Goal: Information Seeking & Learning: Learn about a topic

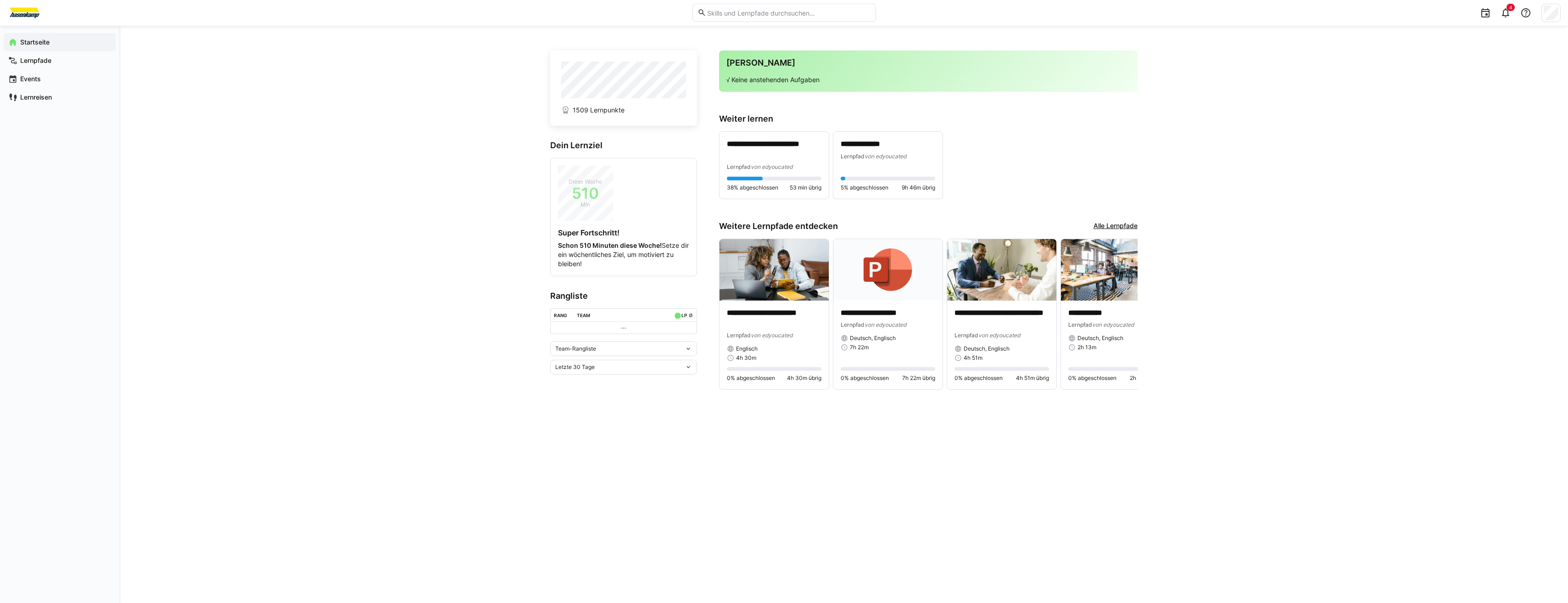
click at [671, 347] on div "Team-Rangliste" at bounding box center [620, 349] width 130 height 7
click at [612, 378] on span "Individuelle Rangliste" at bounding box center [624, 382] width 147 height 15
click at [312, 145] on div "**********" at bounding box center [843, 315] width 1449 height 577
click at [1457, 394] on div "**********" at bounding box center [843, 315] width 1449 height 577
click at [1127, 319] on eds-icon at bounding box center [1129, 313] width 9 height 9
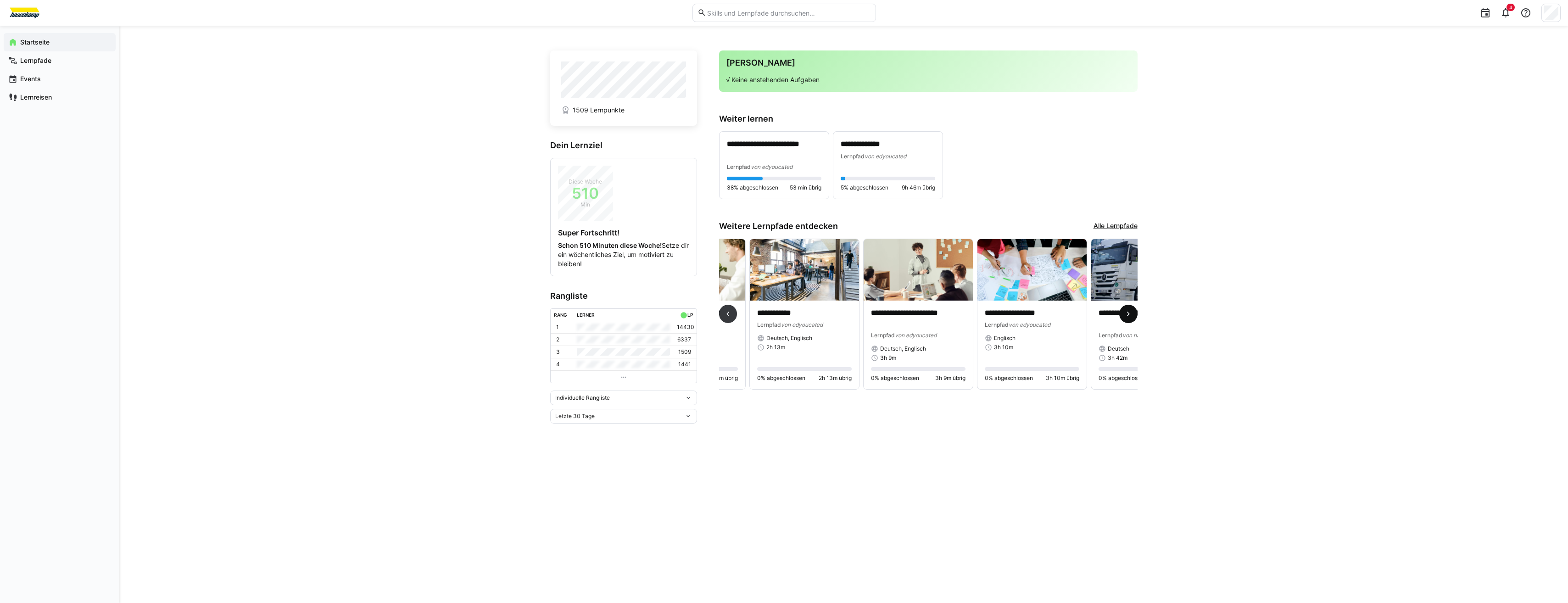
scroll to position [0, 342]
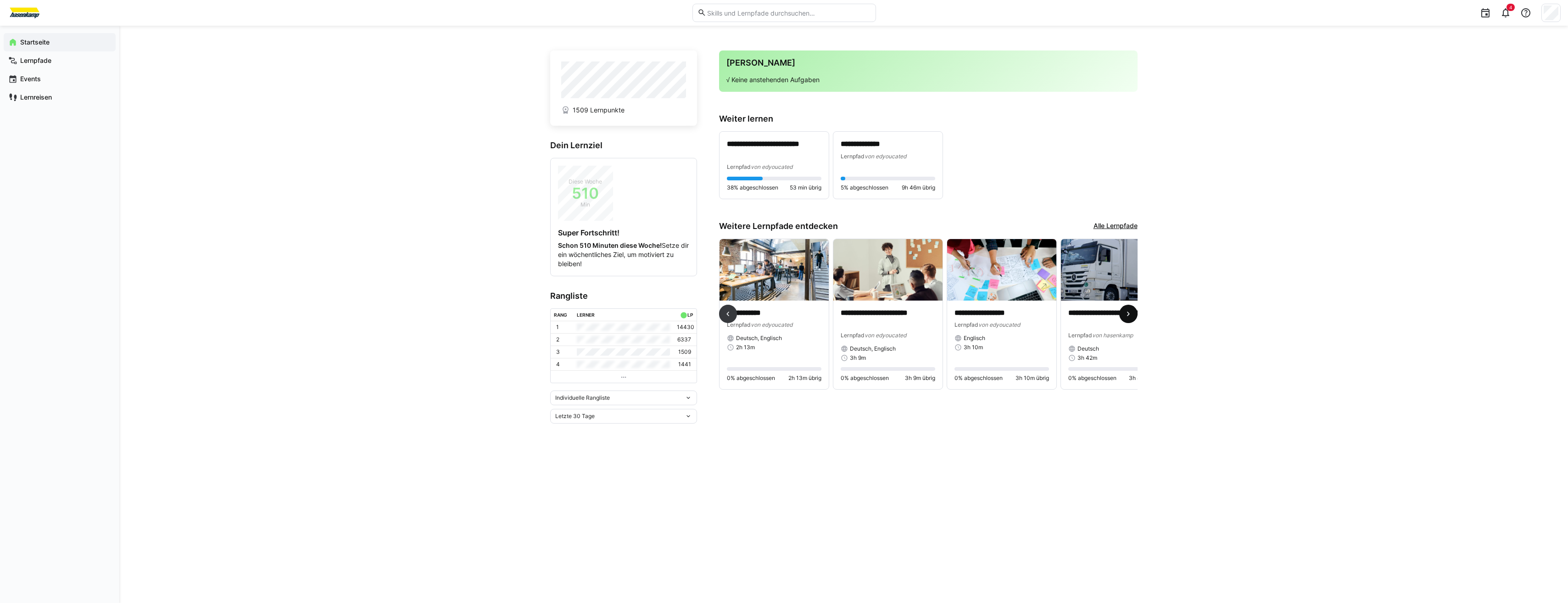
click at [1127, 319] on eds-icon at bounding box center [1129, 313] width 9 height 9
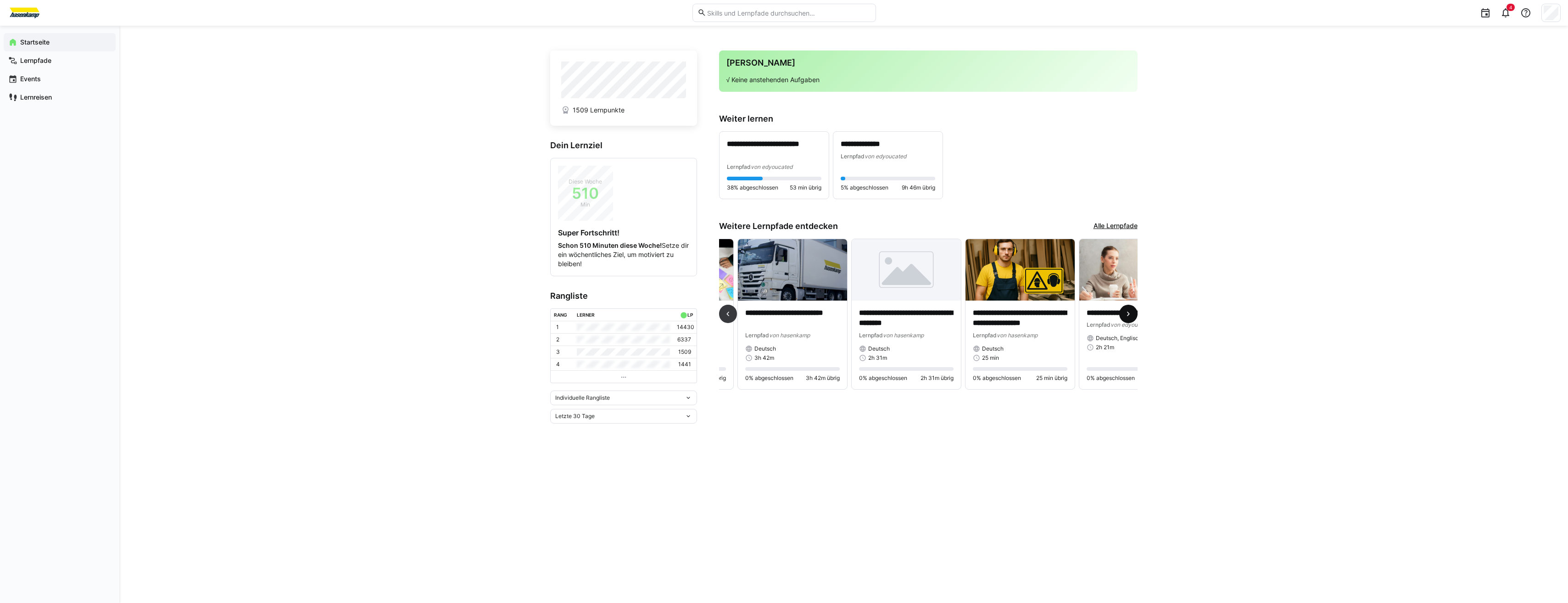
scroll to position [0, 683]
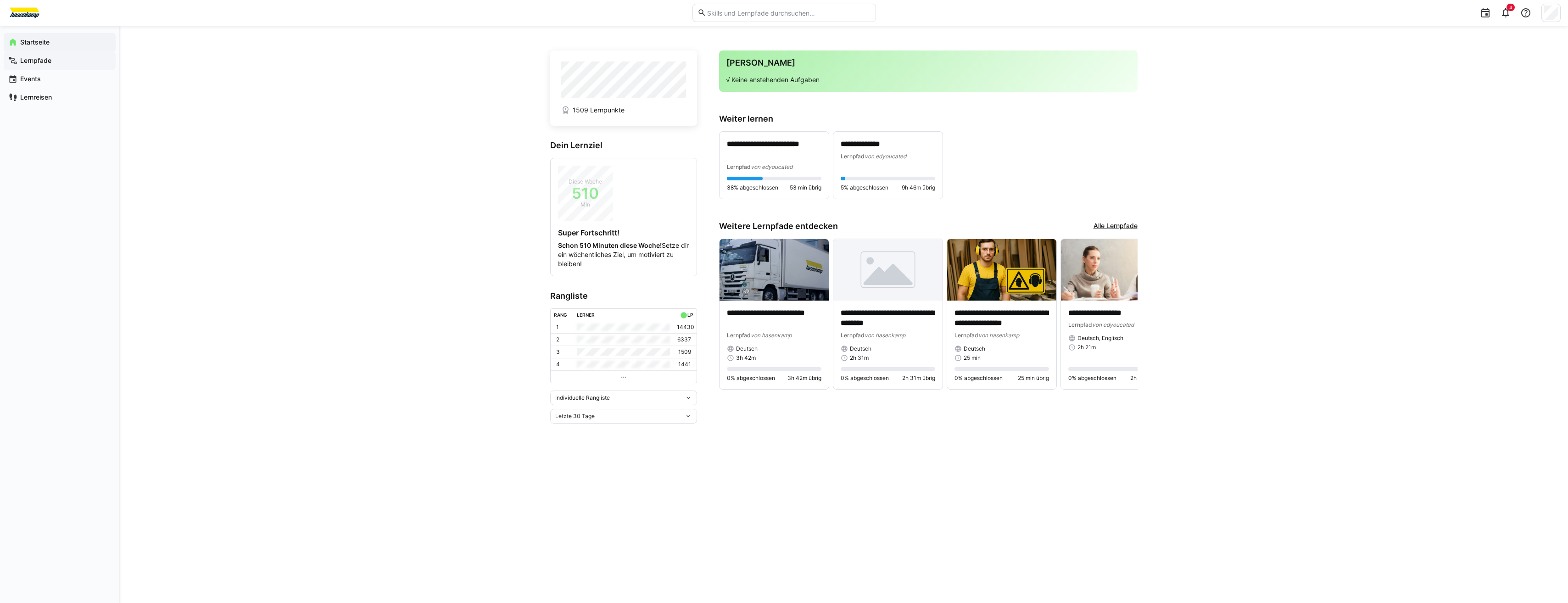
click at [27, 53] on div "Lernpfade" at bounding box center [60, 60] width 112 height 19
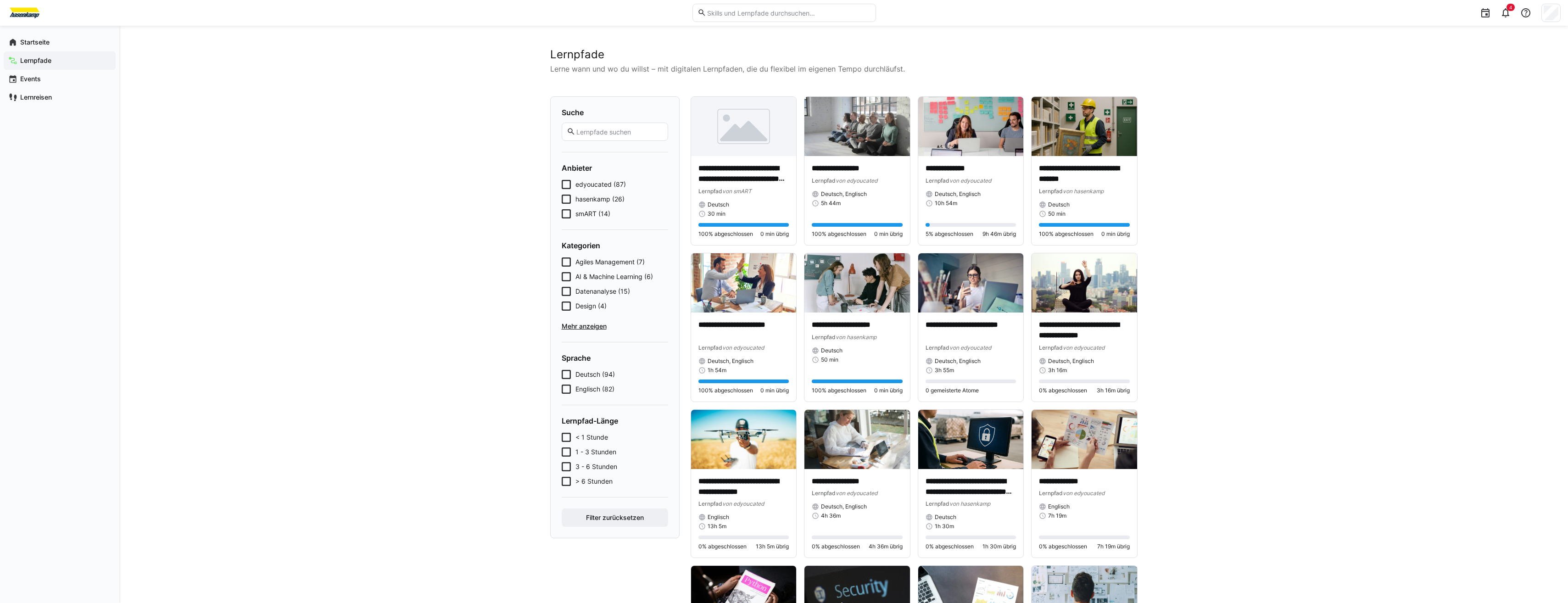
click at [581, 212] on span "smART (14)" at bounding box center [593, 213] width 35 height 9
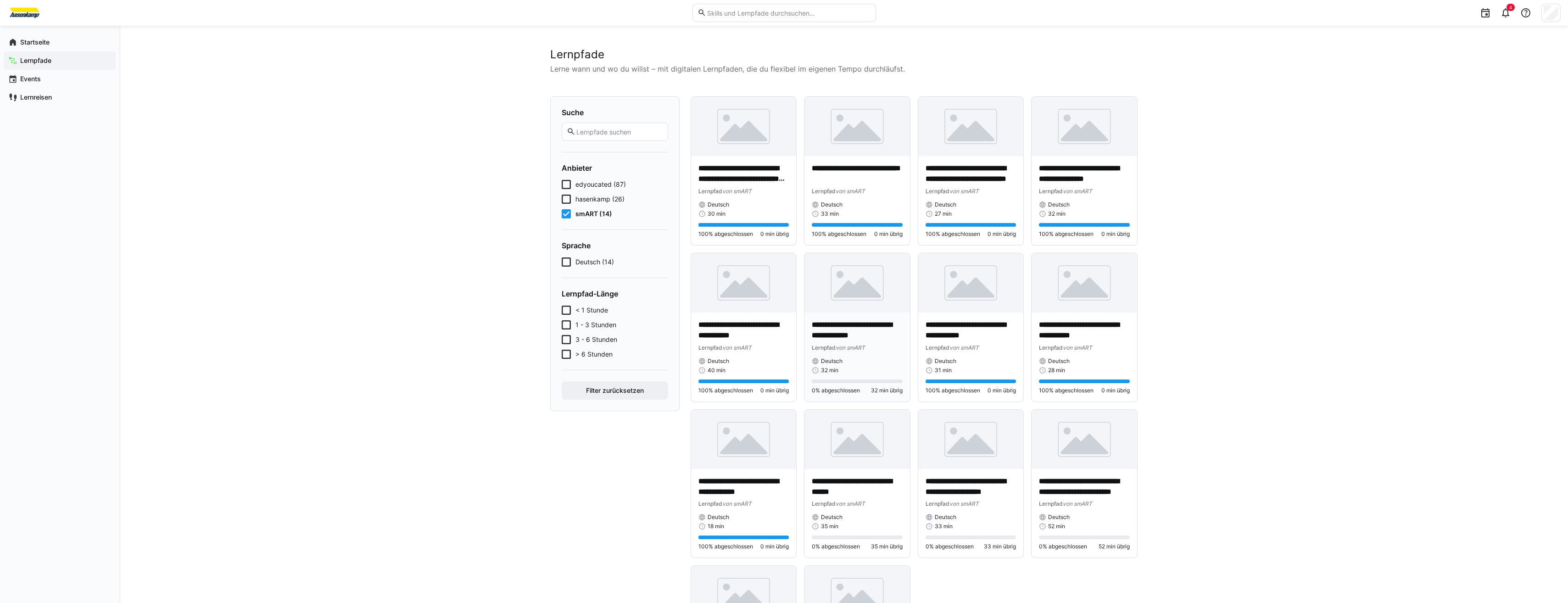
click at [852, 348] on span "von smART" at bounding box center [850, 347] width 29 height 7
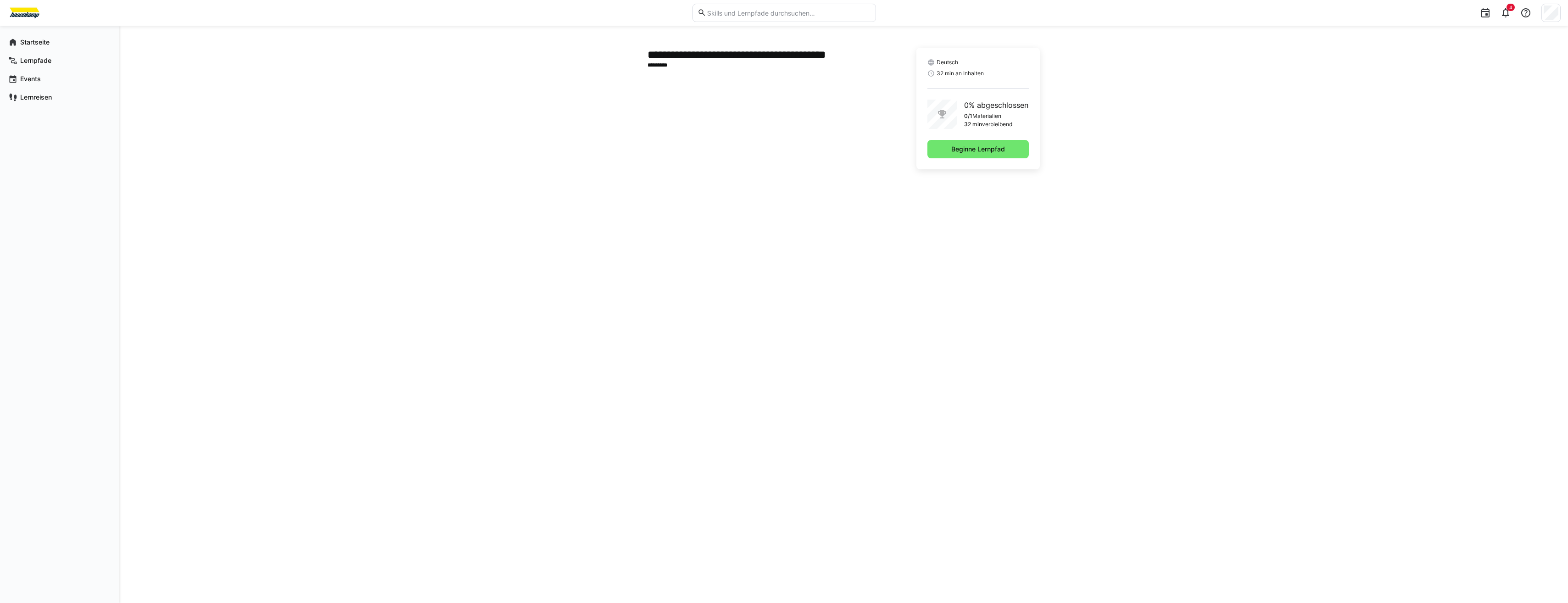
click at [808, 125] on div "**********" at bounding box center [771, 108] width 247 height 121
click at [383, 2] on div "4" at bounding box center [784, 13] width 1553 height 26
click at [117, 15] on div at bounding box center [347, 13] width 679 height 15
click at [1005, 151] on span "Beginne Lernpfad" at bounding box center [978, 148] width 56 height 9
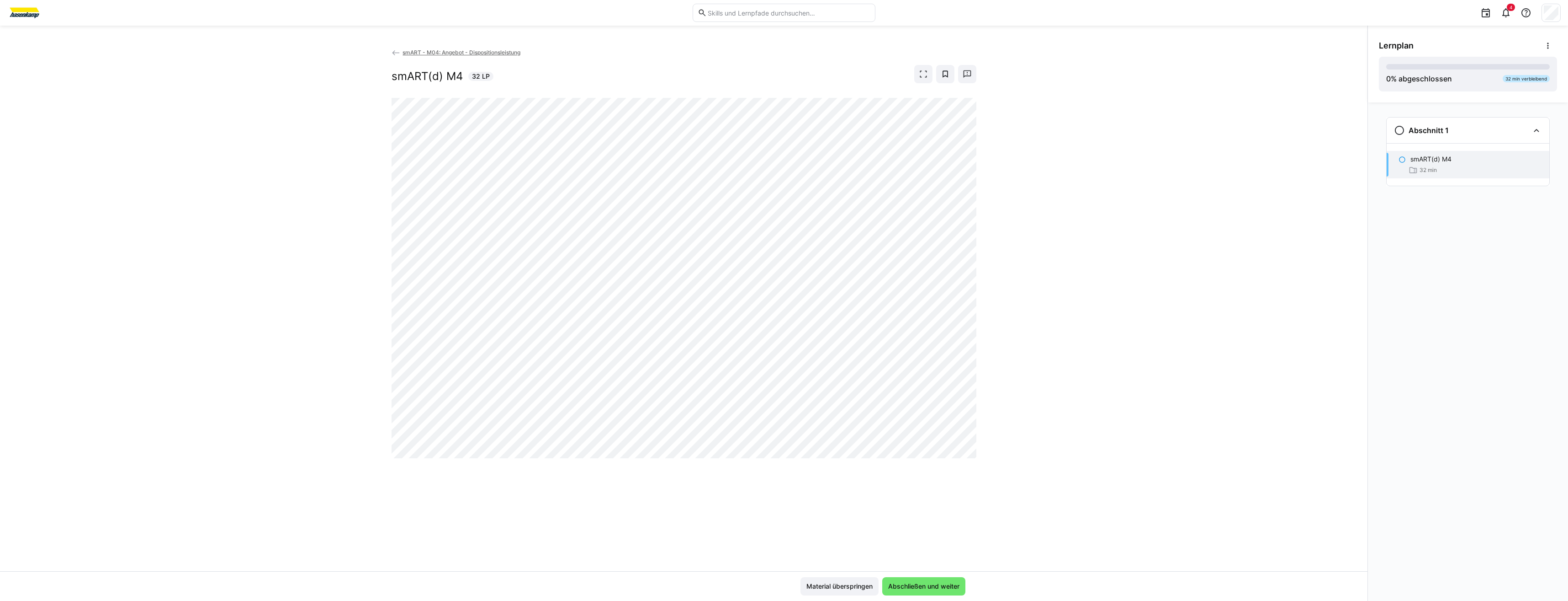
click at [176, 149] on div "smART - M04: Angebot - Dispositionsleistung smART(d) M4 32 LP" at bounding box center [683, 309] width 1368 height 524
click at [920, 583] on span "Abschließen und weiter" at bounding box center [924, 586] width 74 height 9
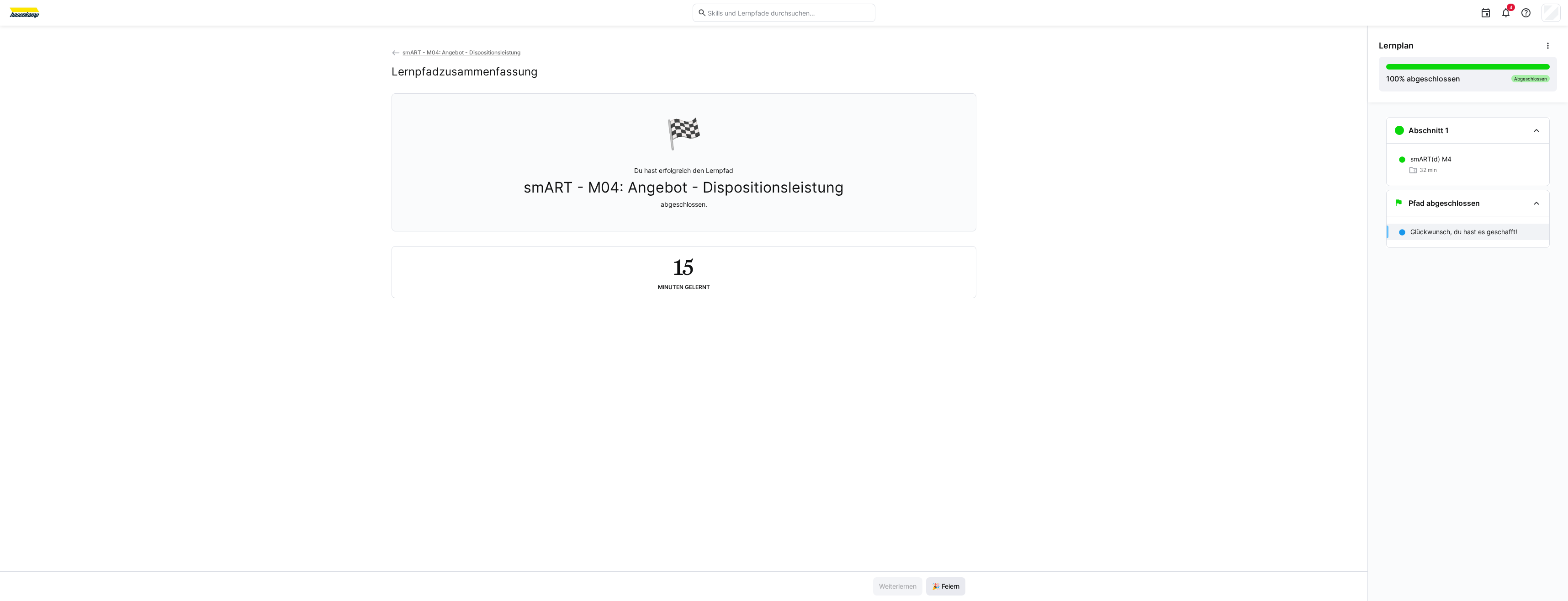
click at [940, 588] on span "🎉 Feiern" at bounding box center [946, 586] width 30 height 9
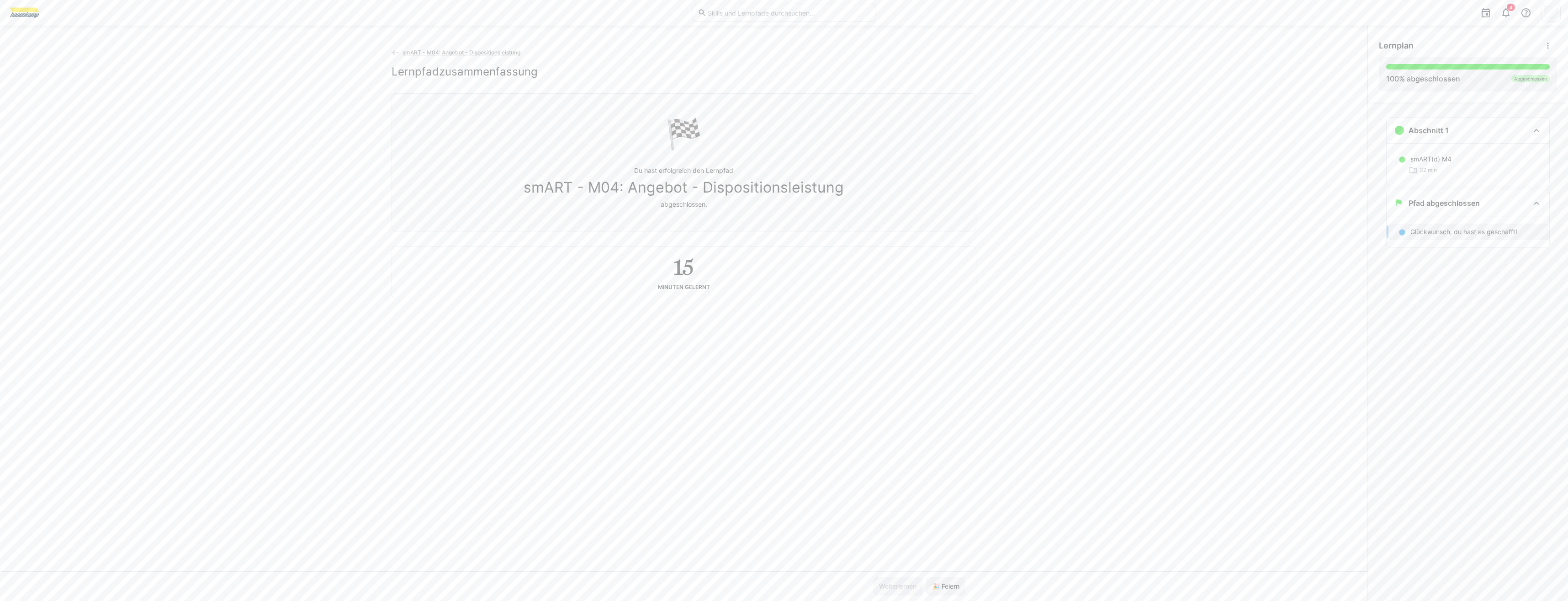
click at [469, 50] on span "smART - M04: Angebot - Dispositionsleistung" at bounding box center [461, 52] width 118 height 6
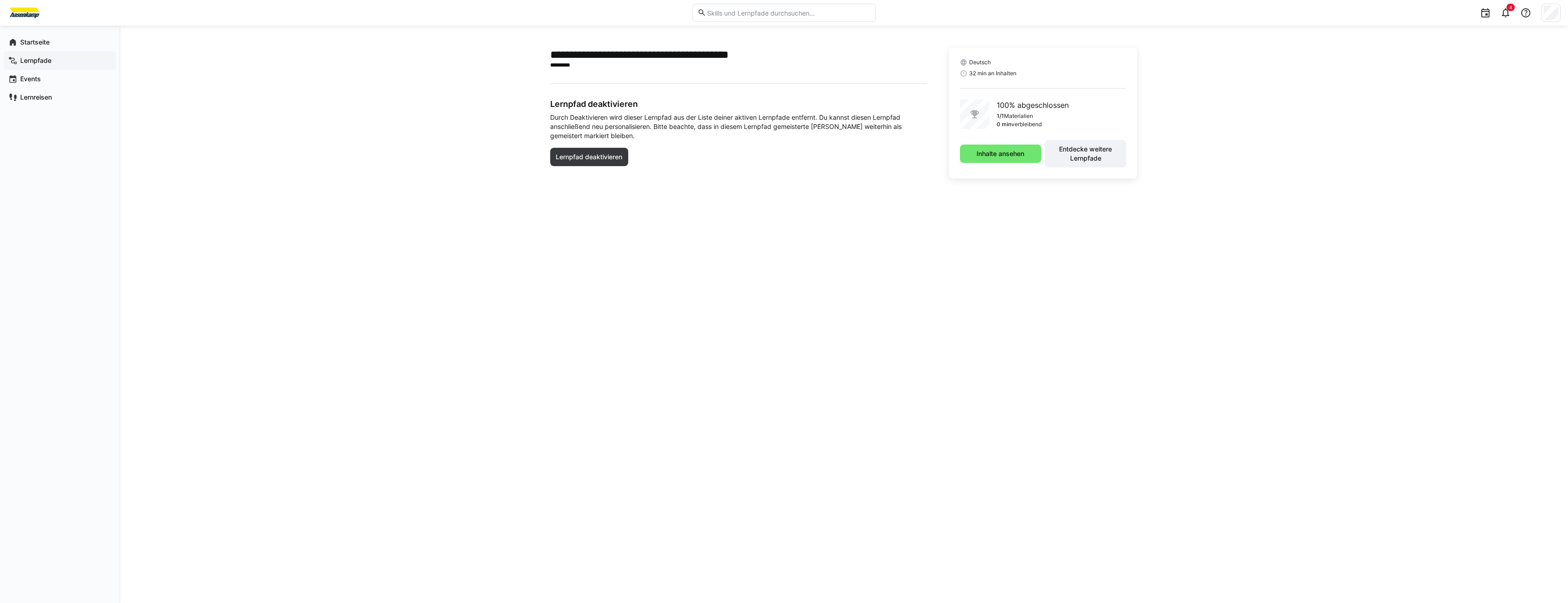
click at [60, 58] on span "Lernpfade" at bounding box center [64, 60] width 92 height 9
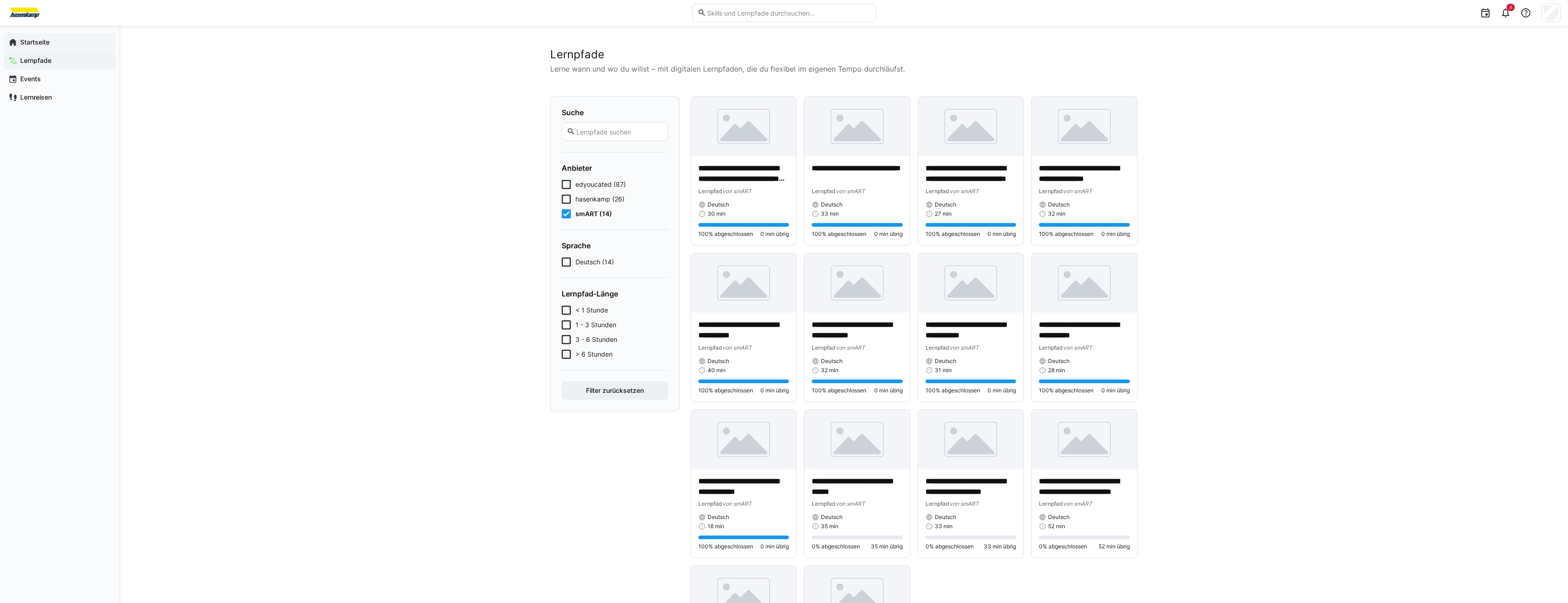
click at [0, 0] on app-navigation-label "Startseite" at bounding box center [0, 0] width 0 height 0
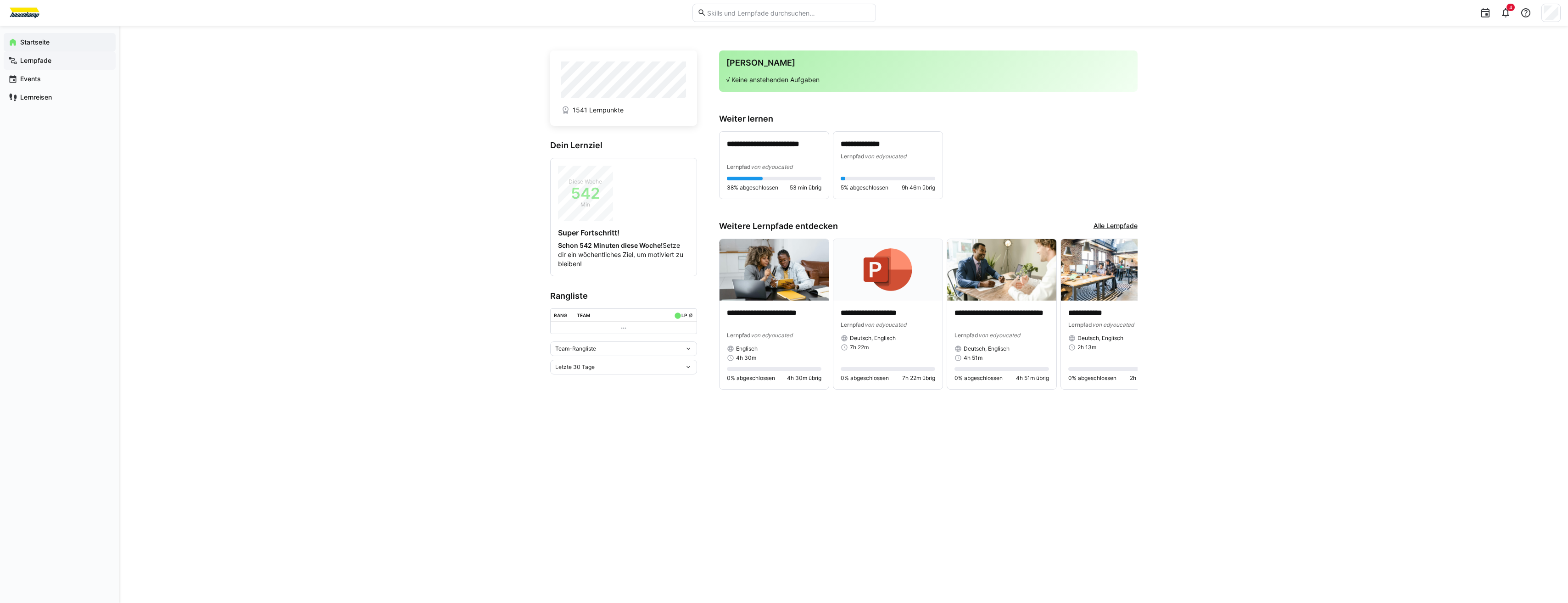
click at [54, 66] on div "Lernpfade" at bounding box center [60, 60] width 112 height 19
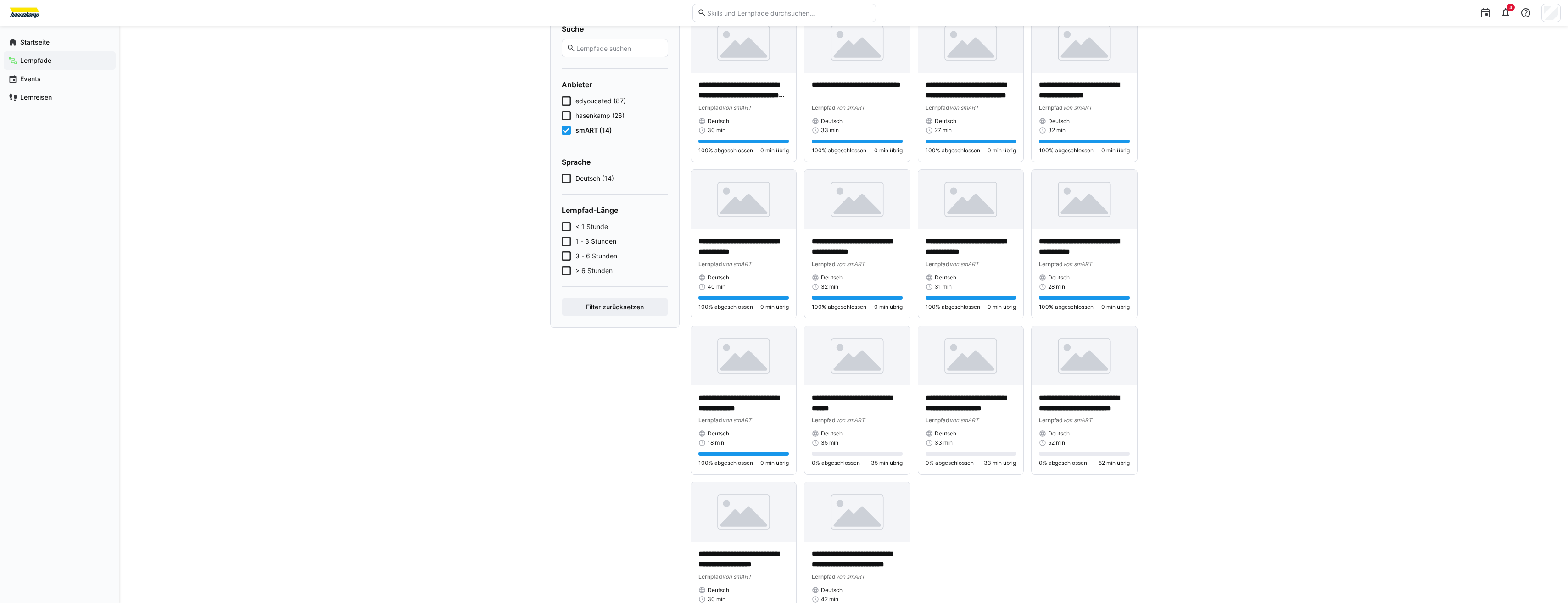
scroll to position [92, 0]
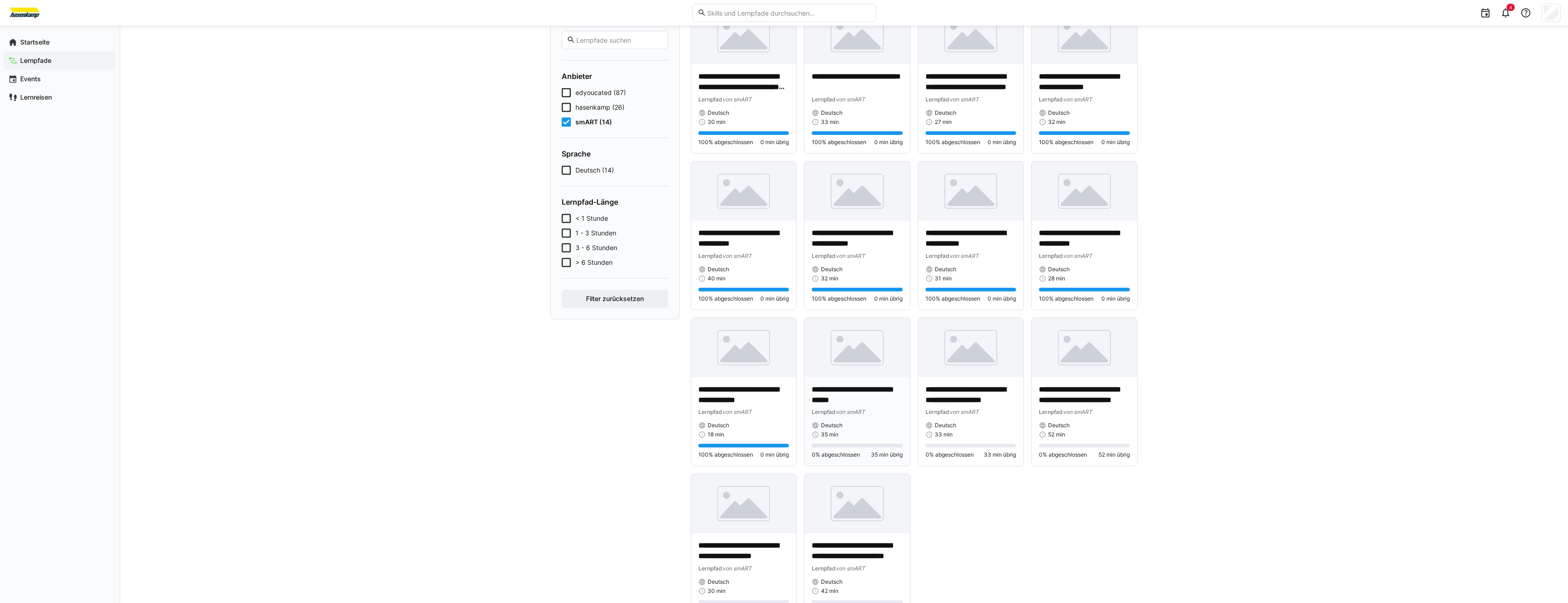
click at [891, 377] on div "**********" at bounding box center [857, 421] width 105 height 89
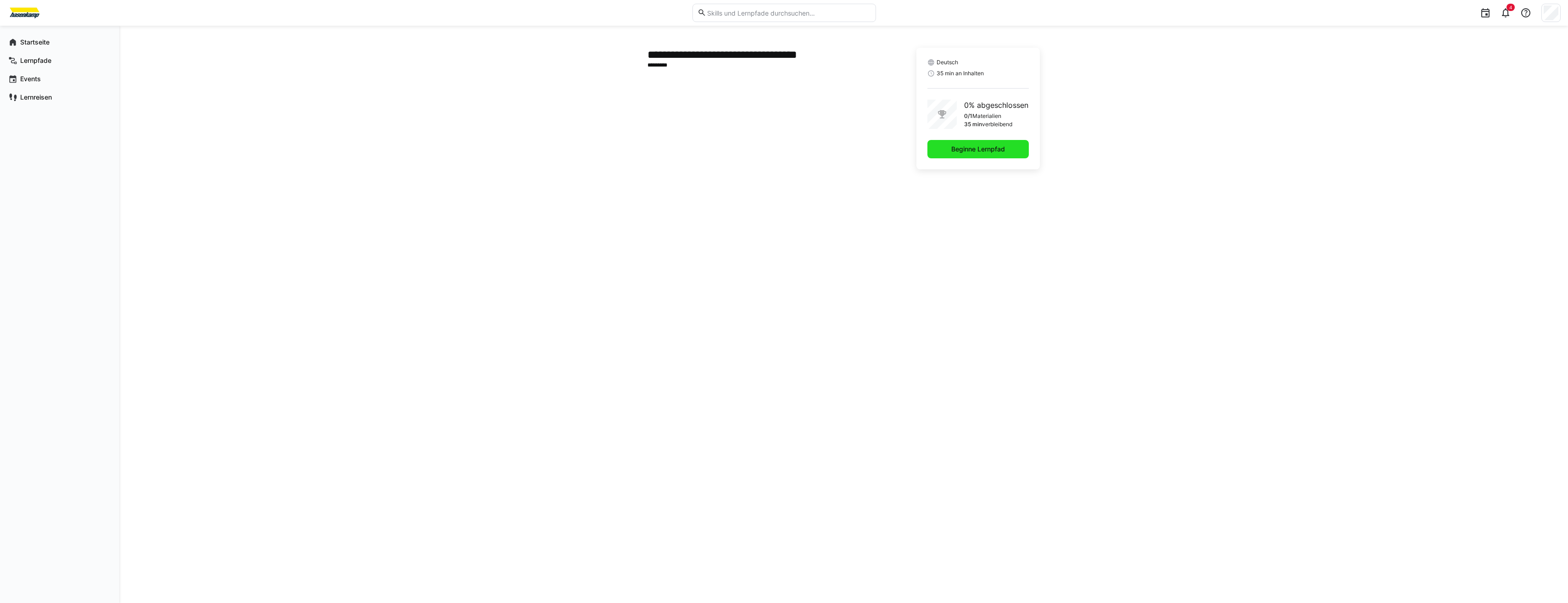
click at [963, 152] on span "Beginne Lernpfad" at bounding box center [978, 148] width 56 height 9
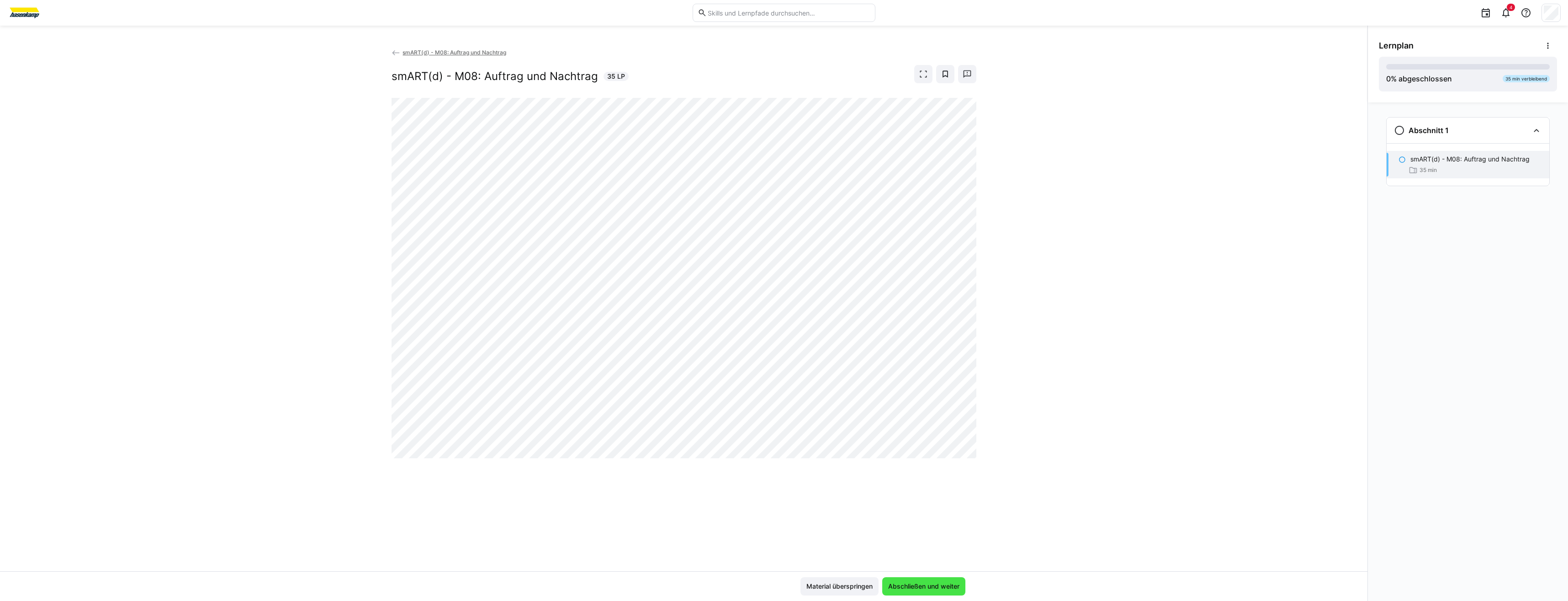
click at [950, 580] on span "Abschließen und weiter" at bounding box center [924, 586] width 83 height 19
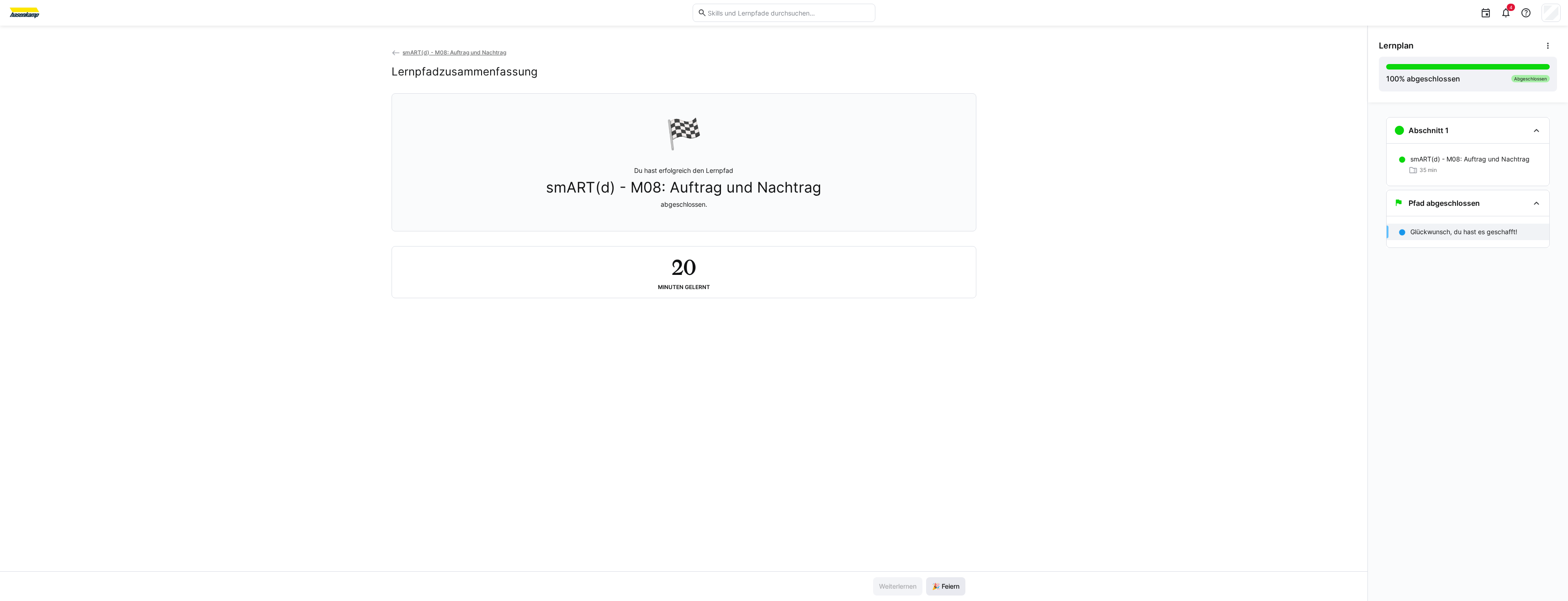
click at [935, 590] on span "🎉 Feiern" at bounding box center [946, 586] width 30 height 9
click at [411, 52] on span "smART(d) - M08: Auftrag und Nachtrag" at bounding box center [454, 52] width 104 height 6
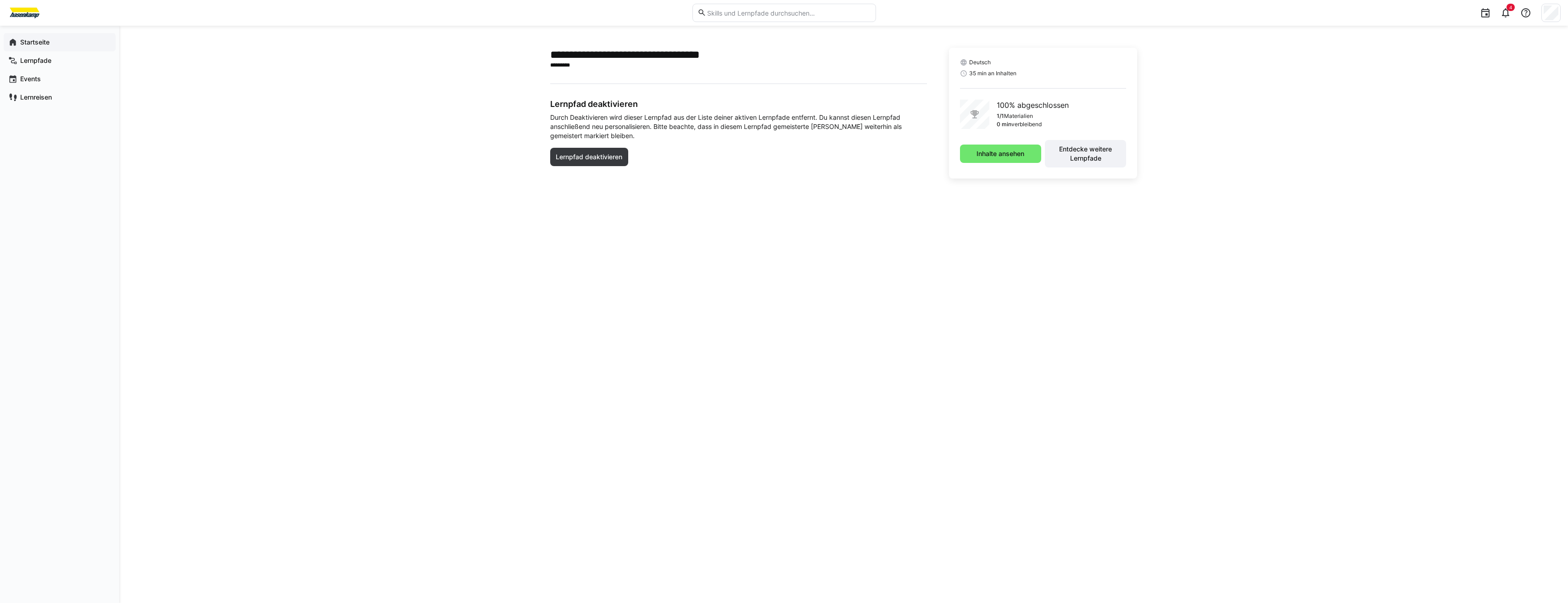
click at [49, 46] on div "Startseite" at bounding box center [60, 42] width 112 height 19
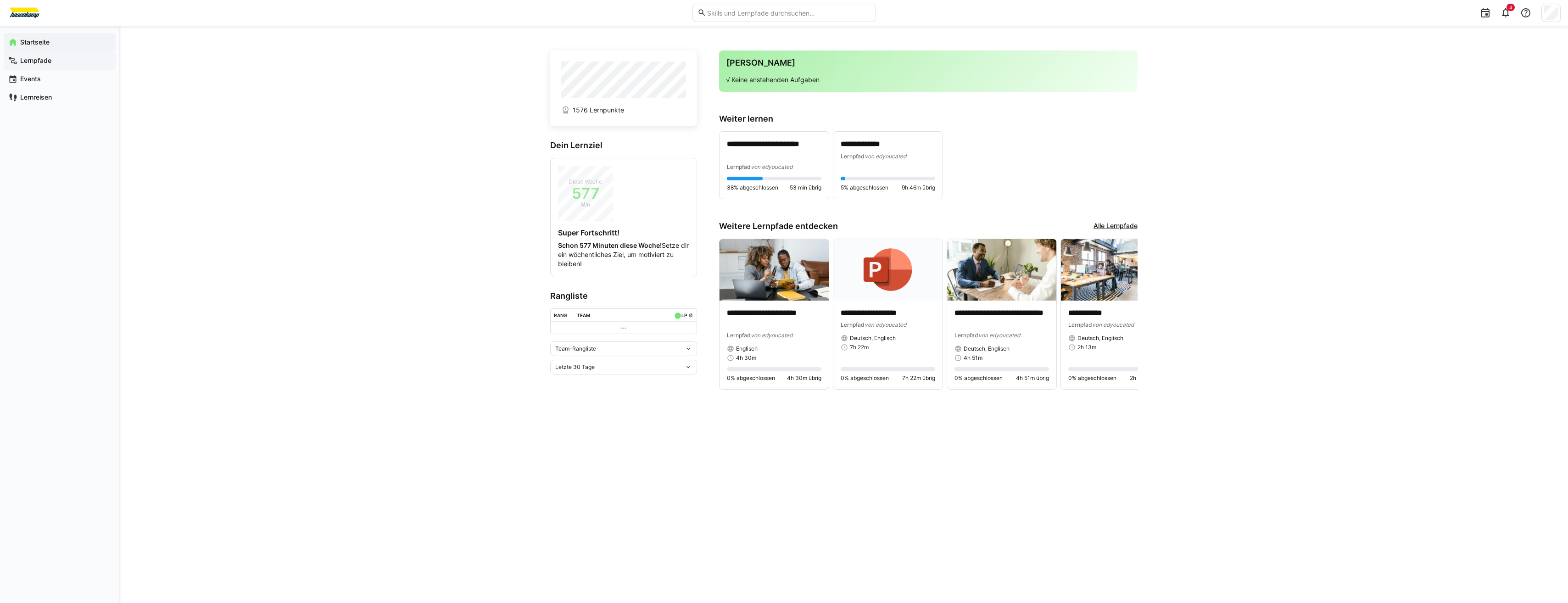
click at [64, 53] on div "Lernpfade" at bounding box center [60, 60] width 112 height 19
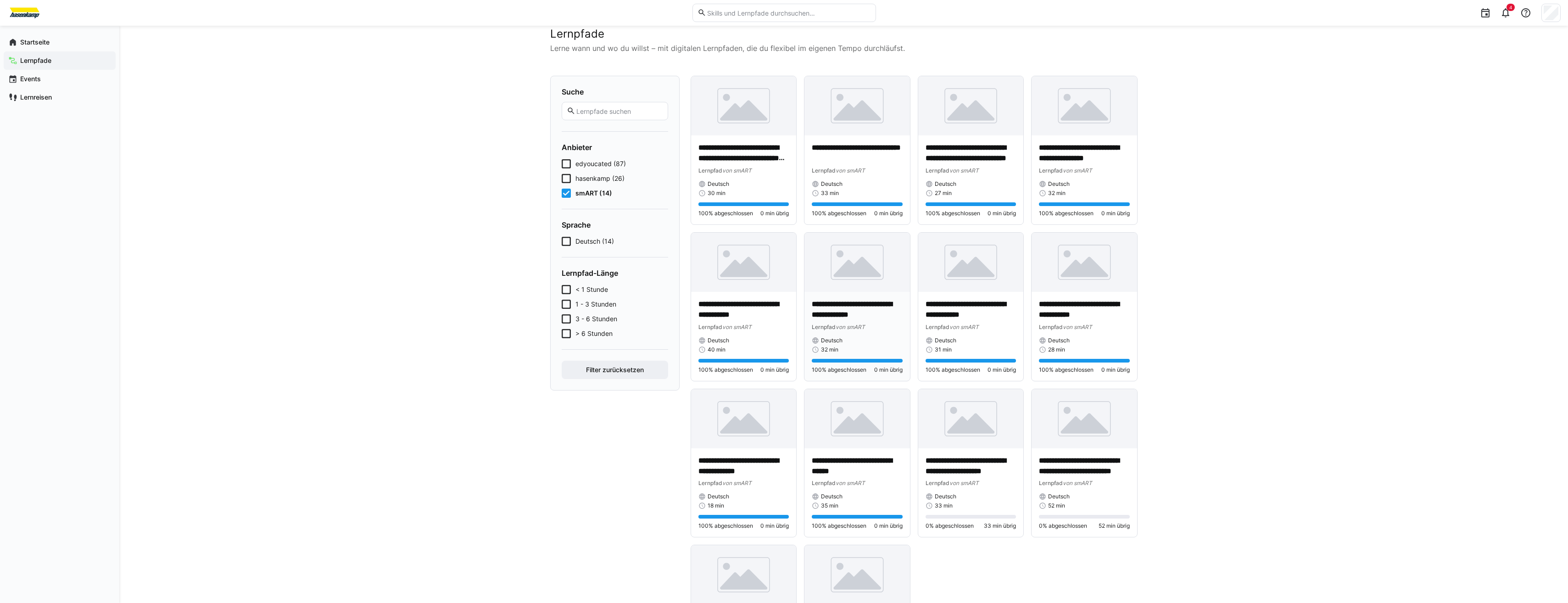
scroll to position [92, 0]
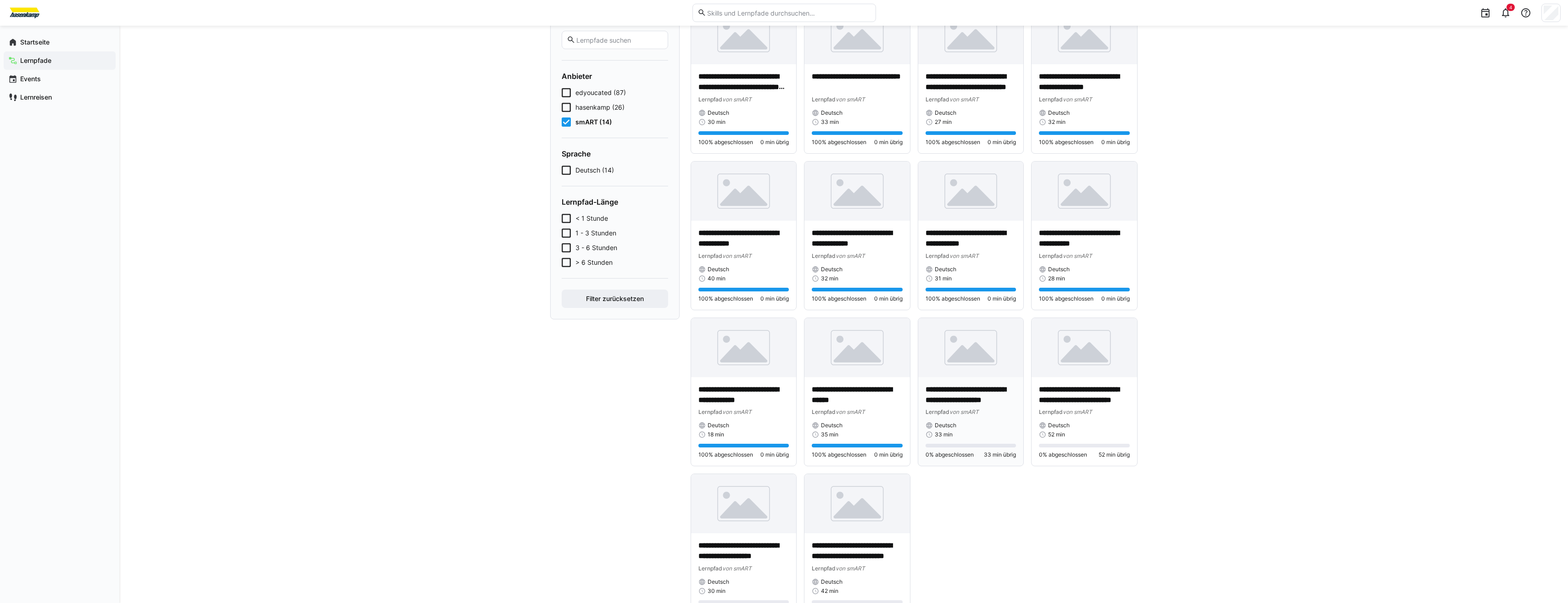
click at [943, 375] on img at bounding box center [970, 347] width 105 height 59
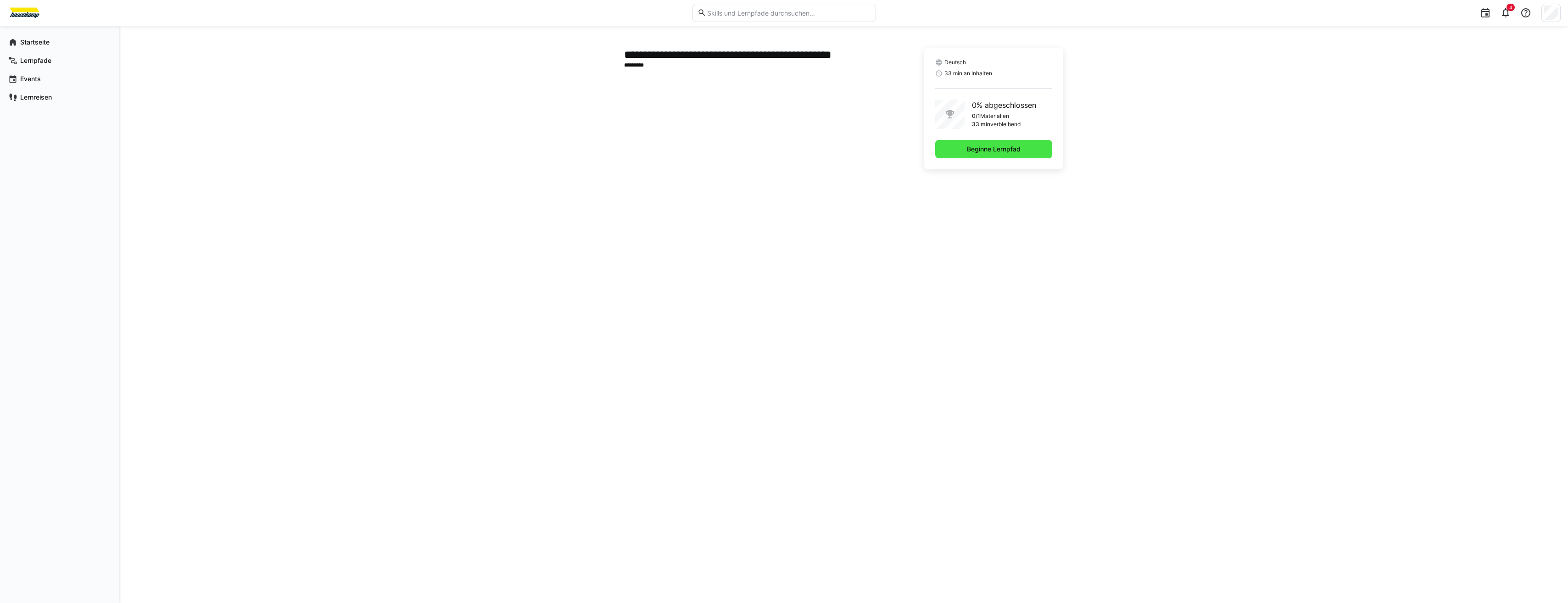
click at [987, 157] on span "Beginne Lernpfad" at bounding box center [994, 149] width 117 height 19
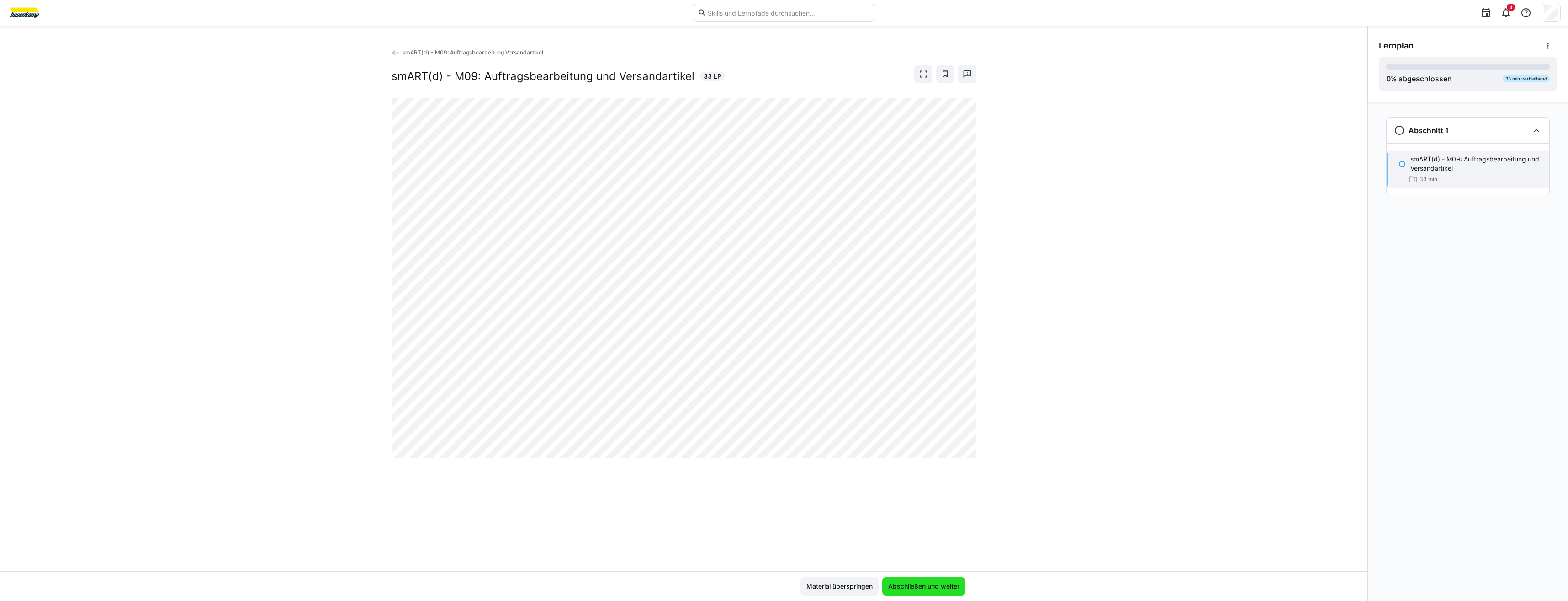
click at [924, 587] on span "Abschließen und weiter" at bounding box center [924, 586] width 74 height 9
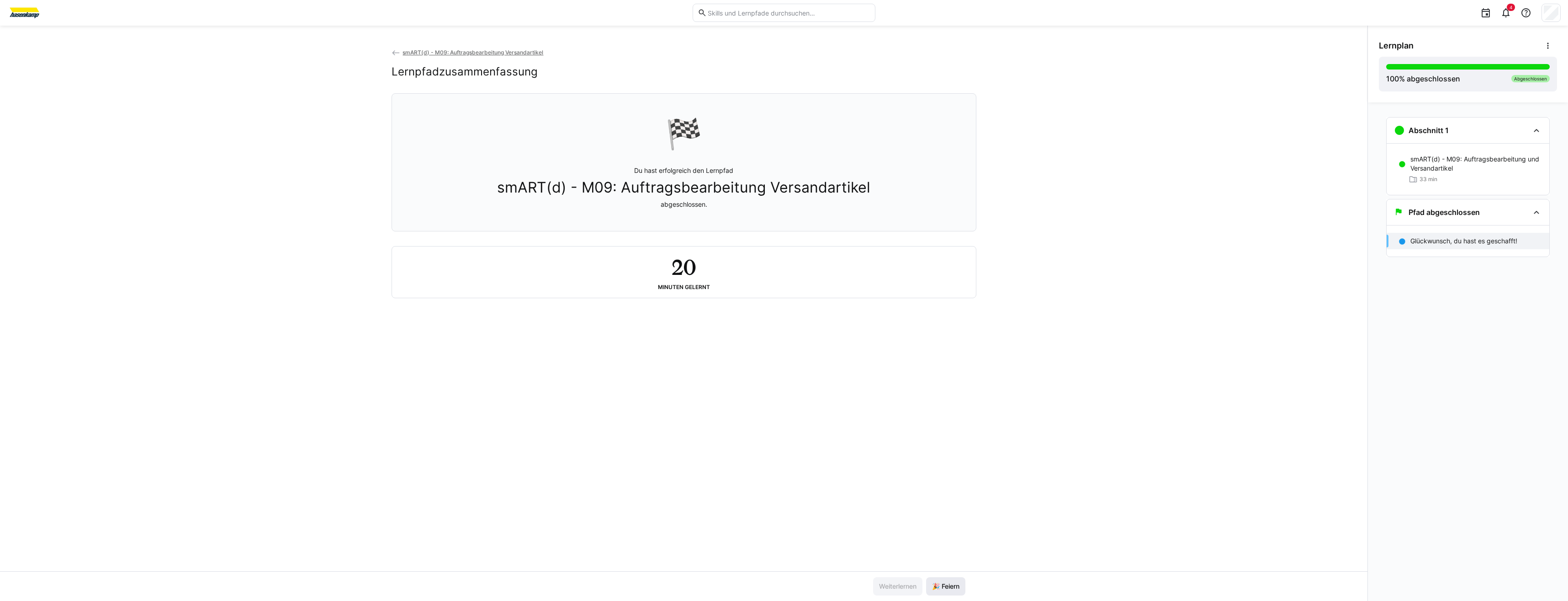
click at [936, 590] on span "🎉 Feiern" at bounding box center [946, 586] width 30 height 9
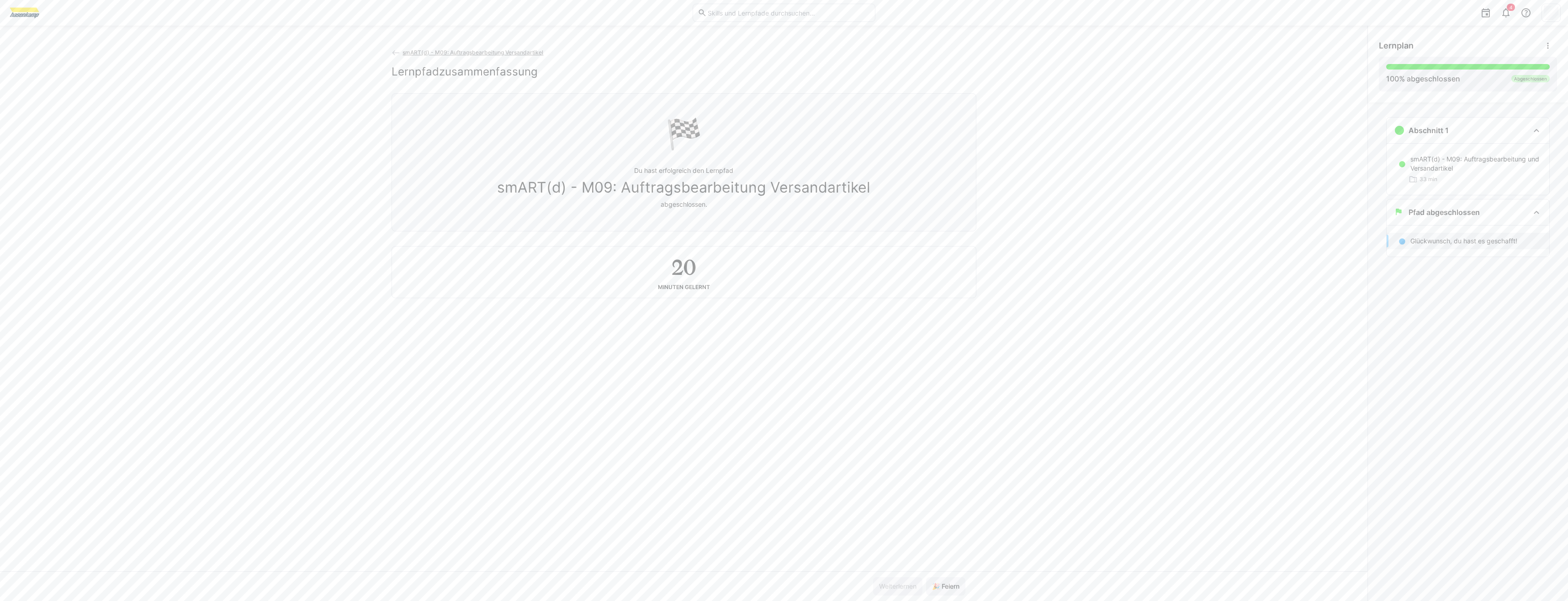
click at [427, 52] on span "smART(d) - M09: Auftragsbearbeitung Versandartikel" at bounding box center [472, 52] width 140 height 6
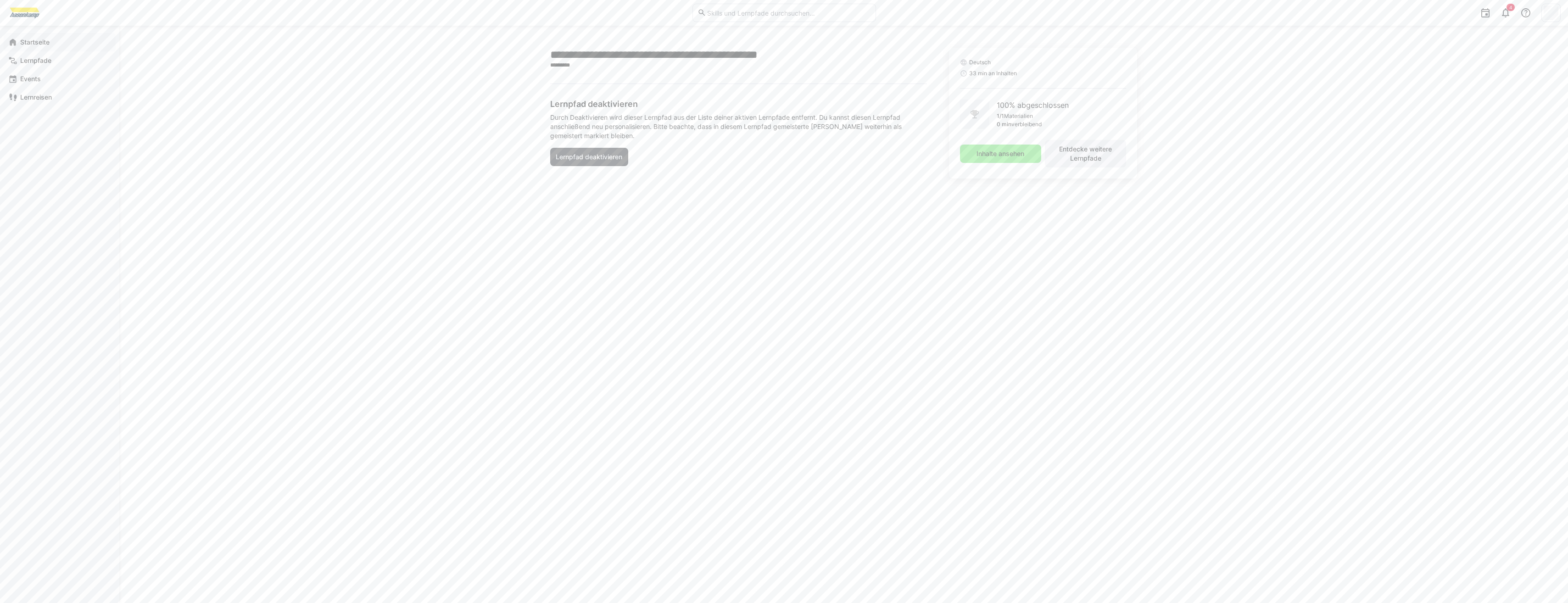
click at [27, 50] on div "Startseite" at bounding box center [60, 42] width 112 height 19
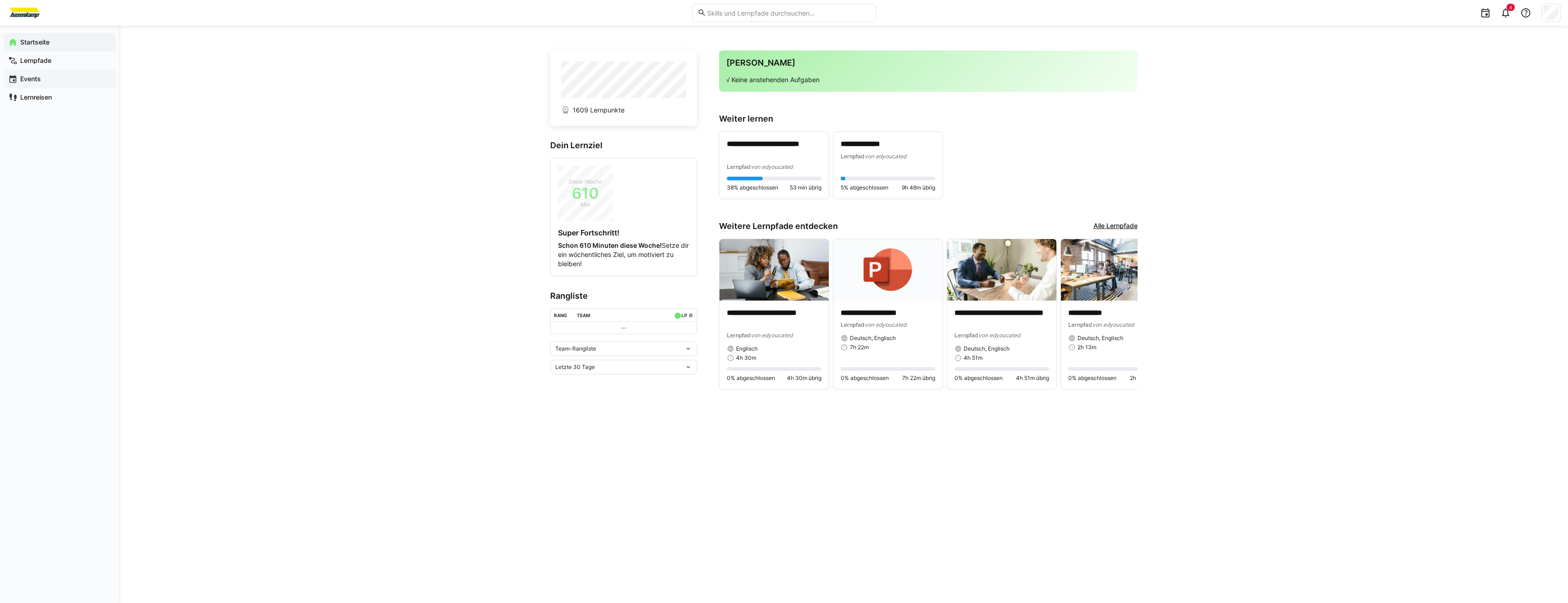
click at [23, 87] on div "Events" at bounding box center [60, 79] width 112 height 19
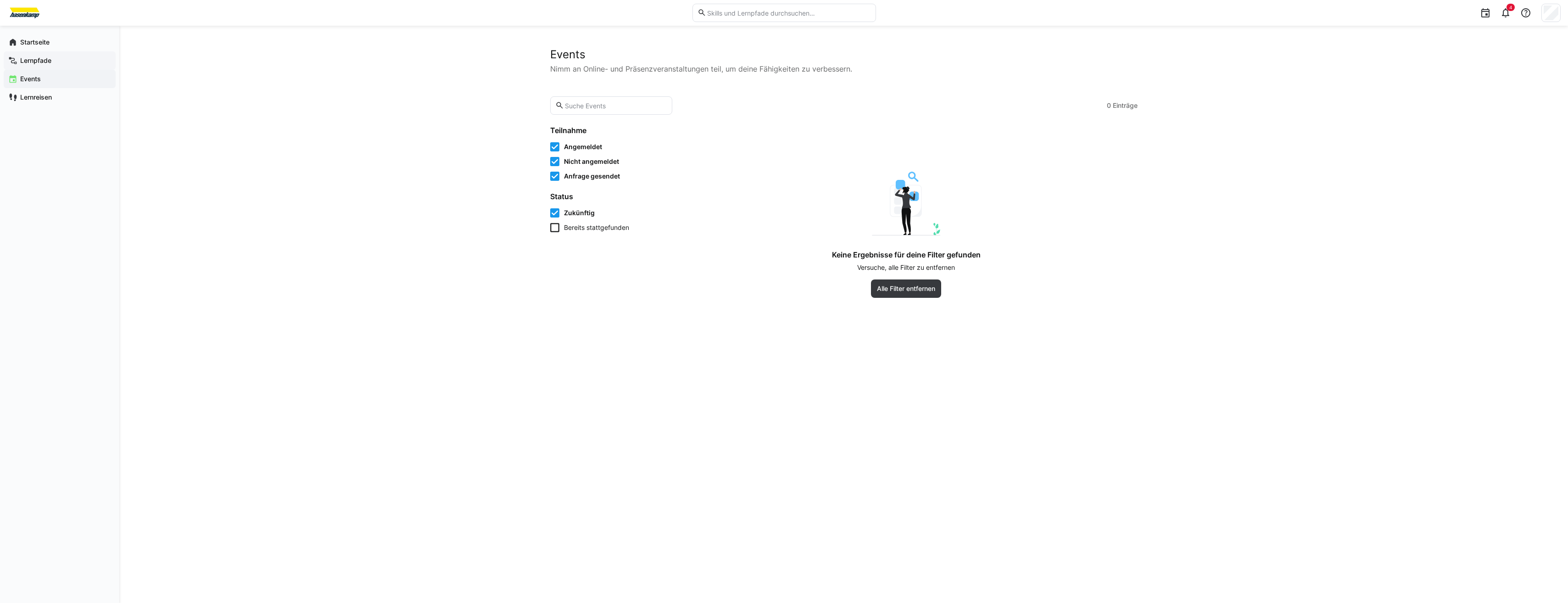
click at [53, 61] on span "Lernpfade" at bounding box center [64, 60] width 92 height 9
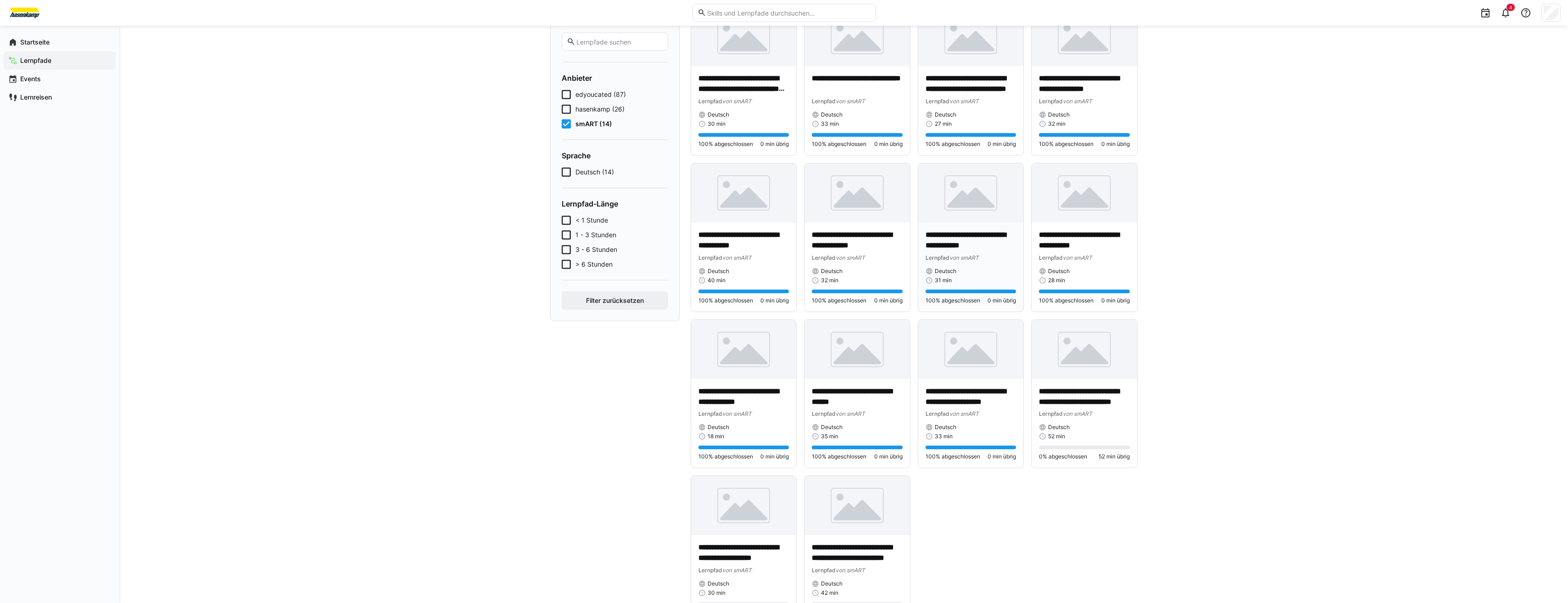
scroll to position [134, 0]
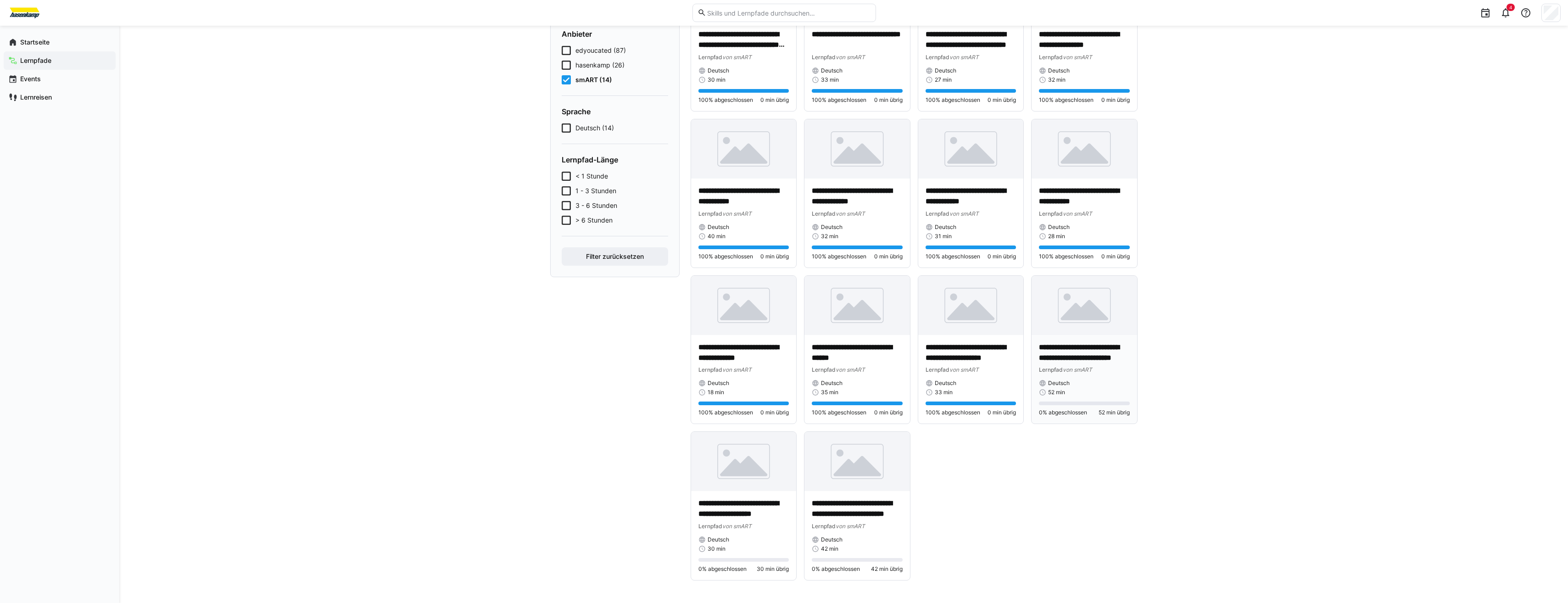
click at [1071, 335] on div "**********" at bounding box center [1084, 379] width 105 height 89
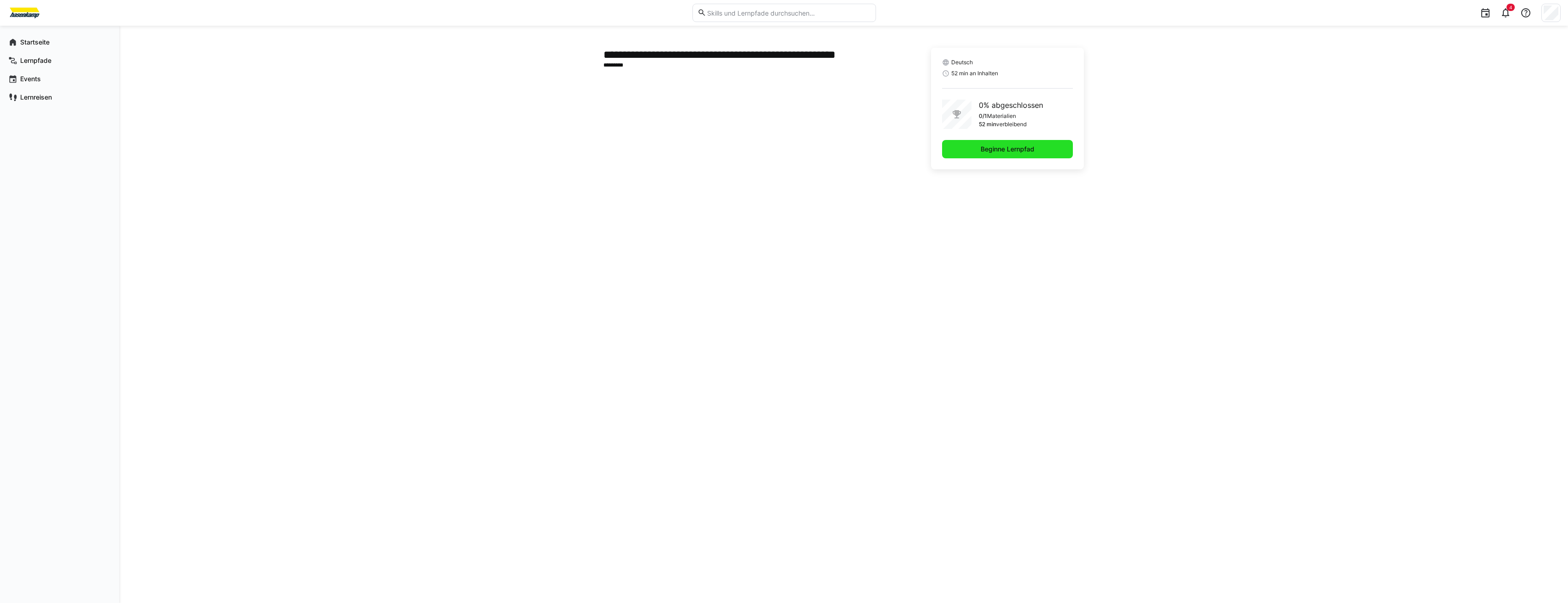
click at [990, 151] on span "Beginne Lernpfad" at bounding box center [1007, 148] width 56 height 9
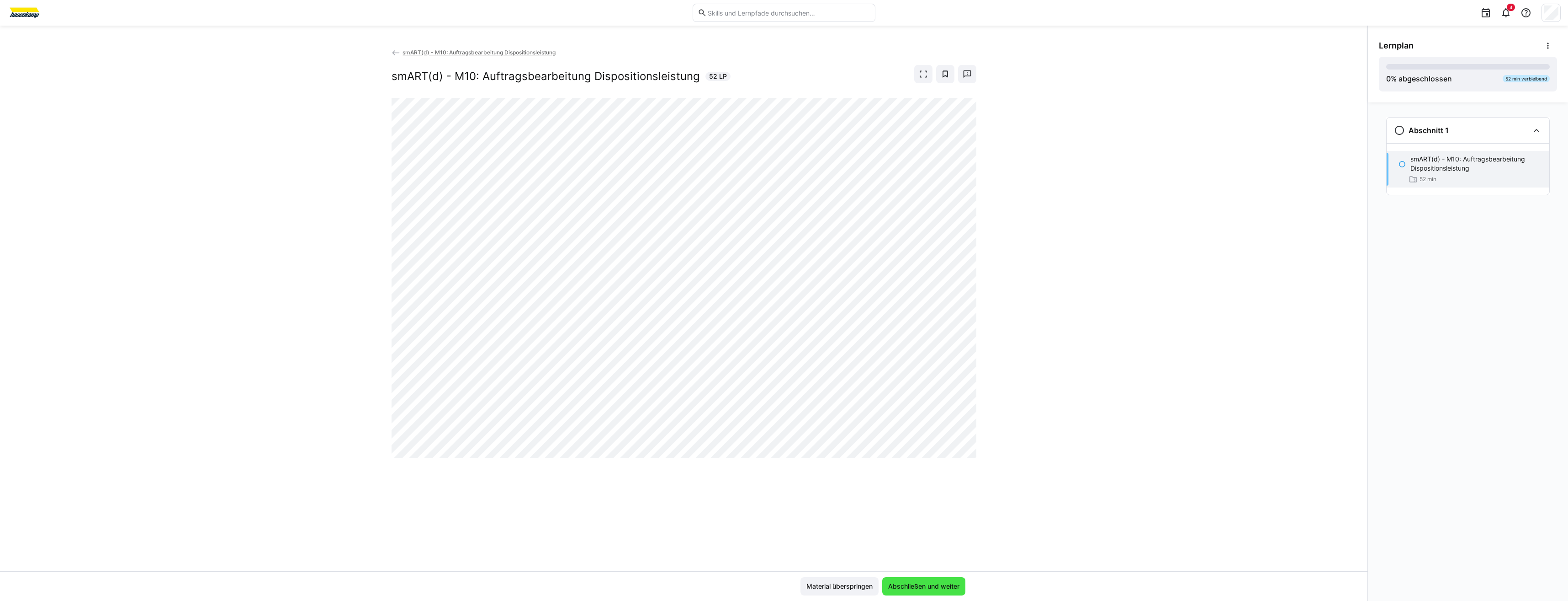
click at [934, 594] on span "Abschließen und weiter" at bounding box center [924, 586] width 83 height 19
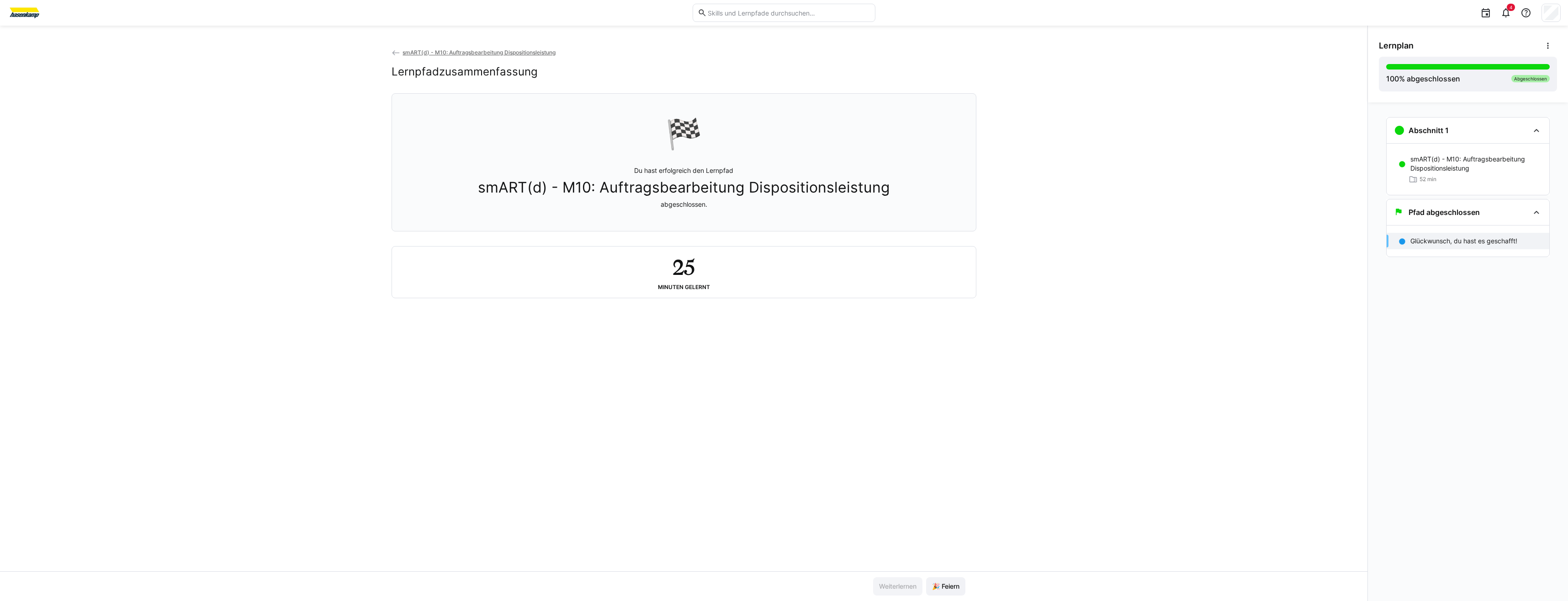
click at [426, 50] on span "smART(d) - M10: Auftragsbearbeitung Dispositionsleistung" at bounding box center [479, 52] width 153 height 6
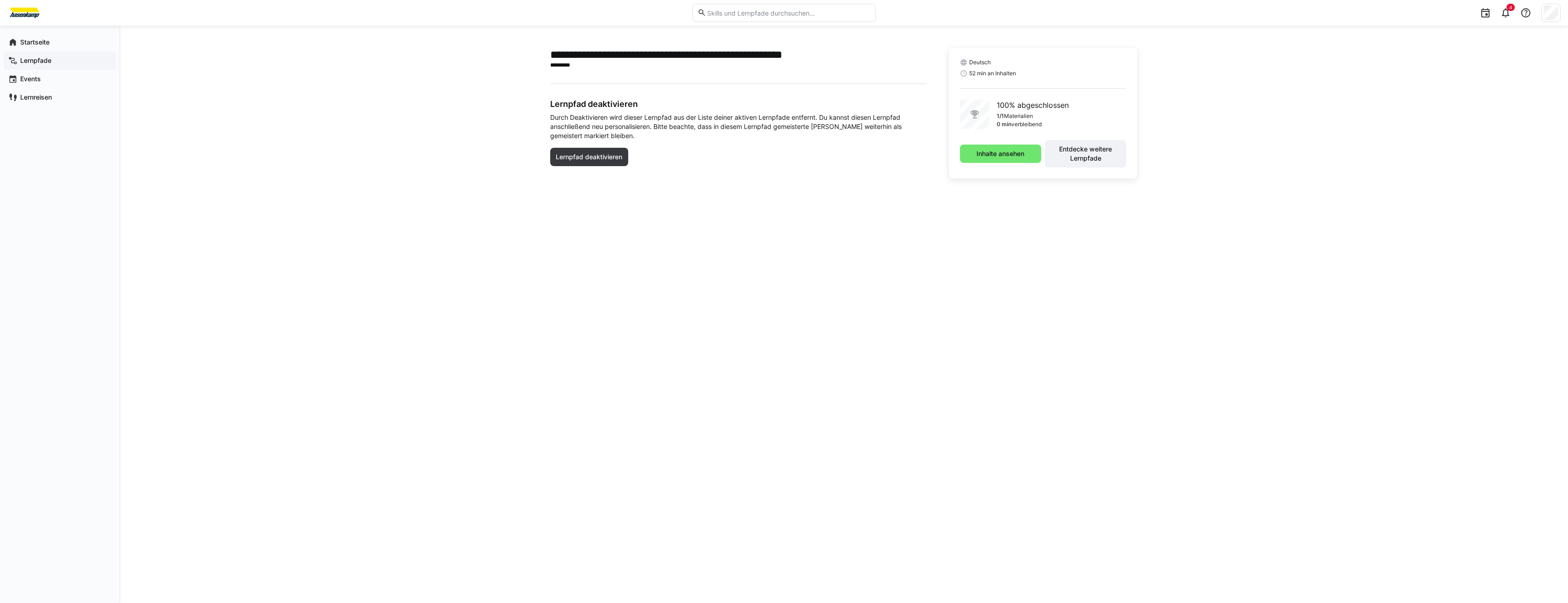
click at [0, 0] on app-navigation-label "Lernpfade" at bounding box center [0, 0] width 0 height 0
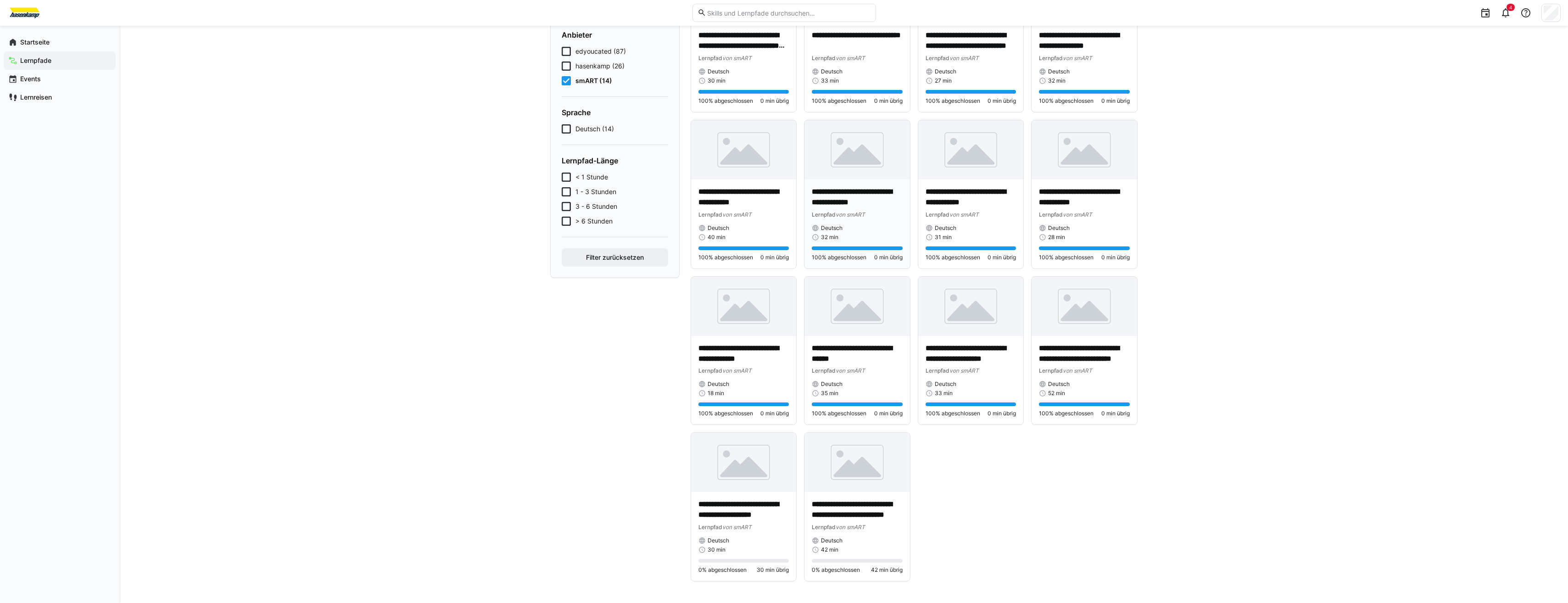
scroll to position [134, 0]
click at [753, 476] on img at bounding box center [744, 461] width 105 height 59
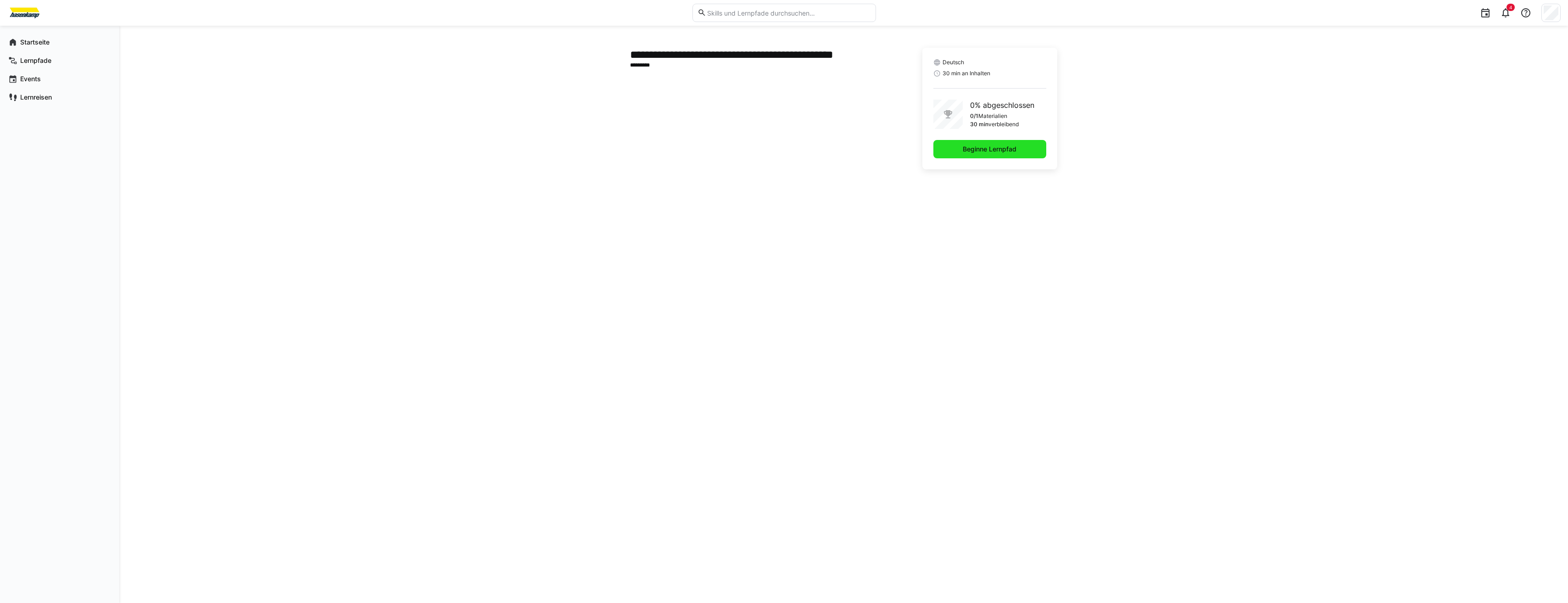
click at [965, 152] on span "Beginne Lernpfad" at bounding box center [989, 148] width 56 height 9
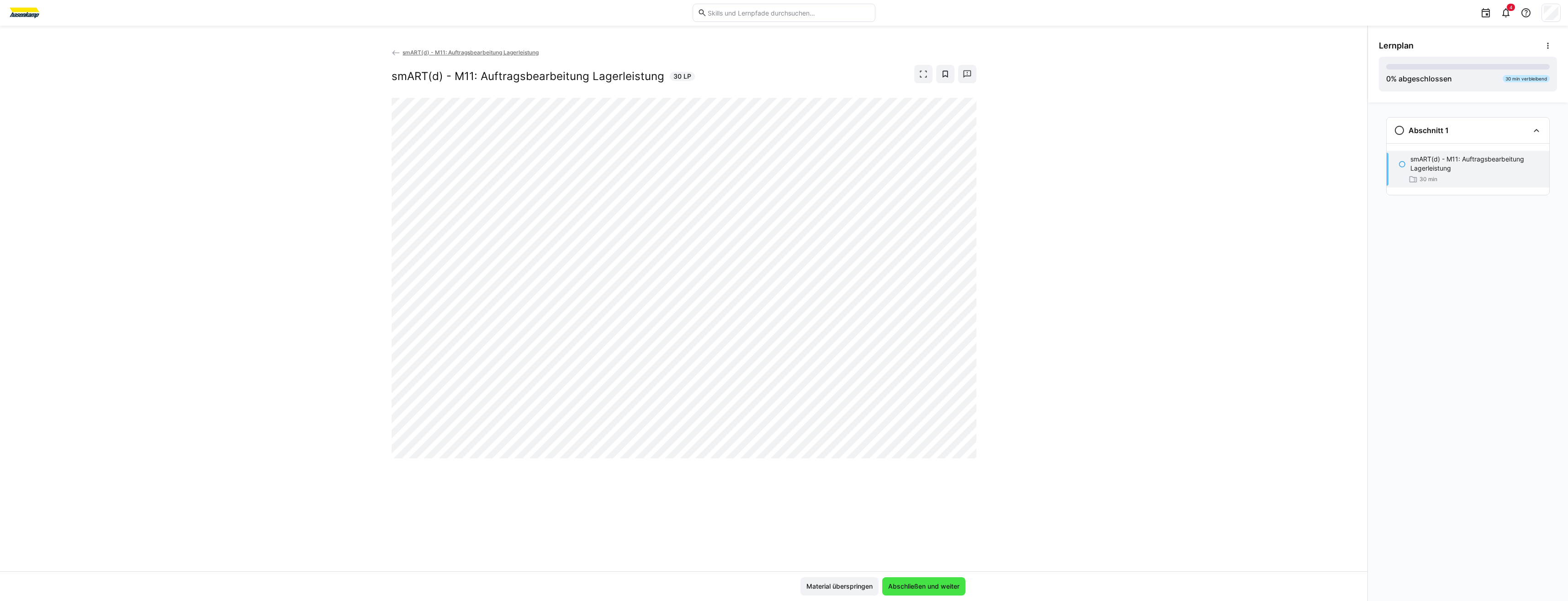
click at [897, 586] on span "Abschließen und weiter" at bounding box center [924, 586] width 74 height 9
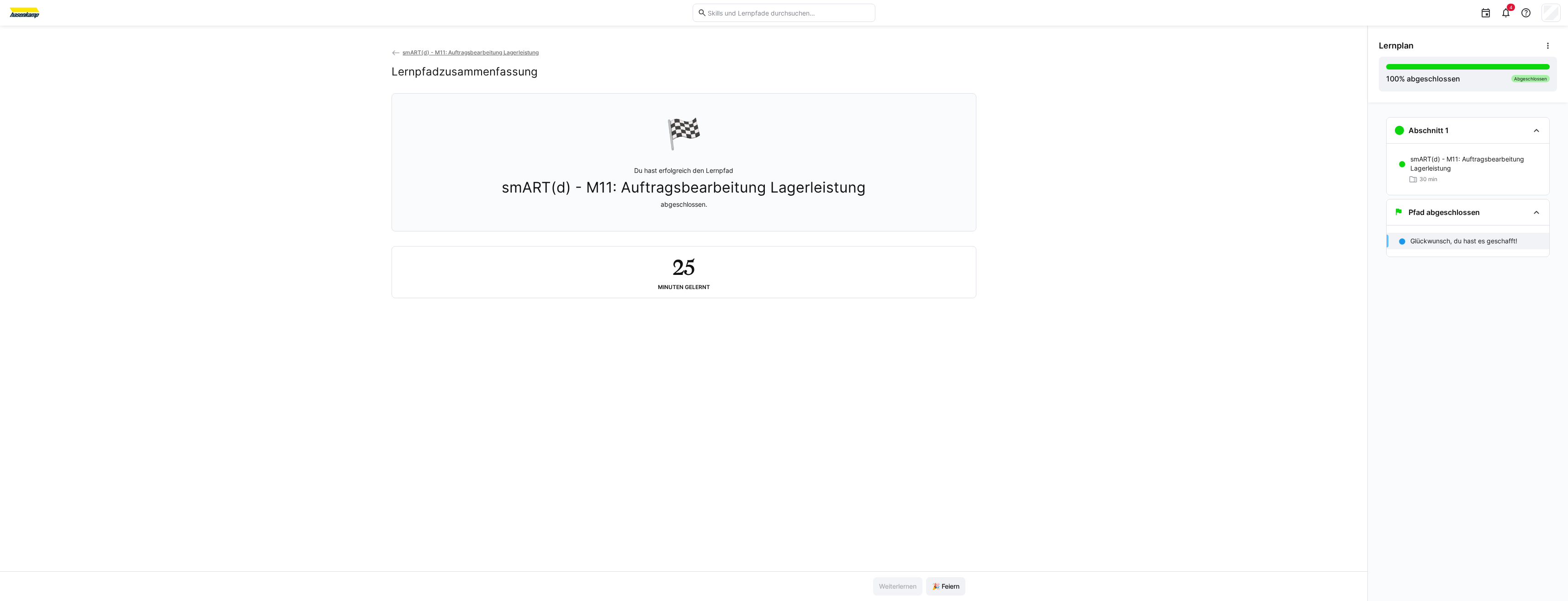
click at [408, 55] on span "smART(d) - M11: Auftragsbearbeitung Lagerleistung" at bounding box center [471, 52] width 136 height 6
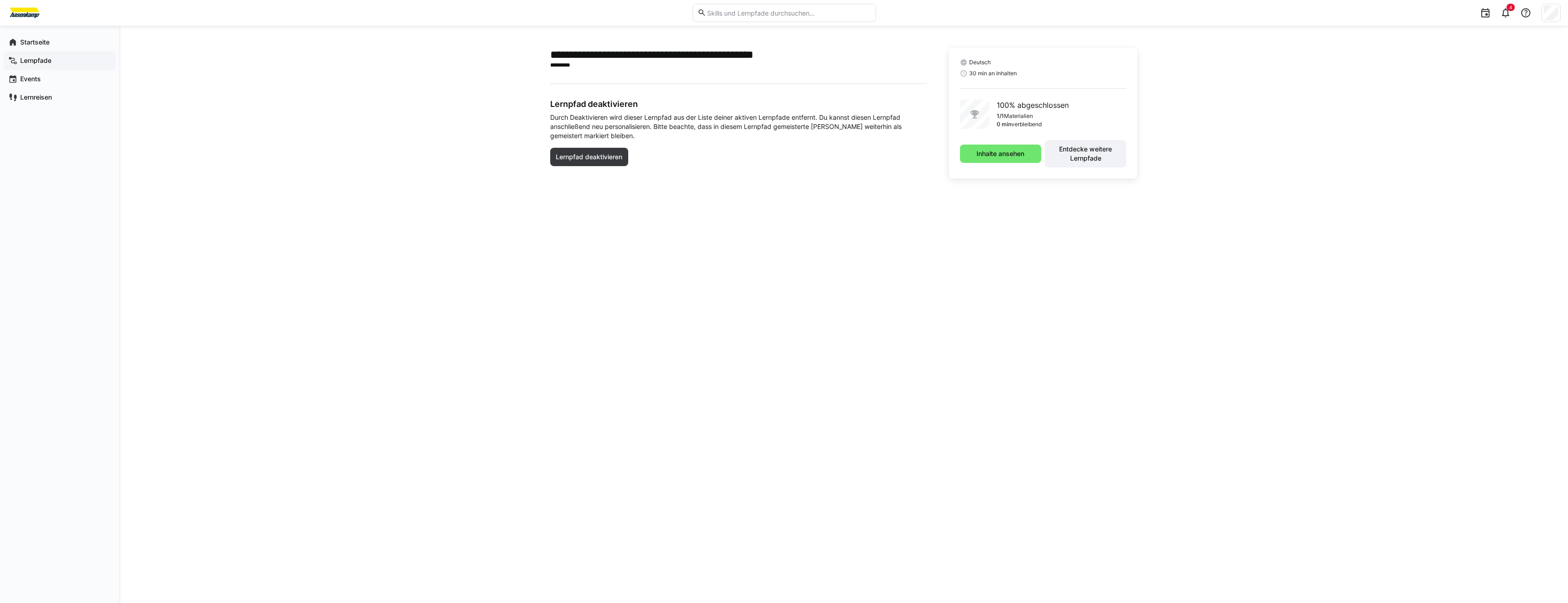
click at [48, 67] on div "Lernpfade" at bounding box center [60, 60] width 112 height 19
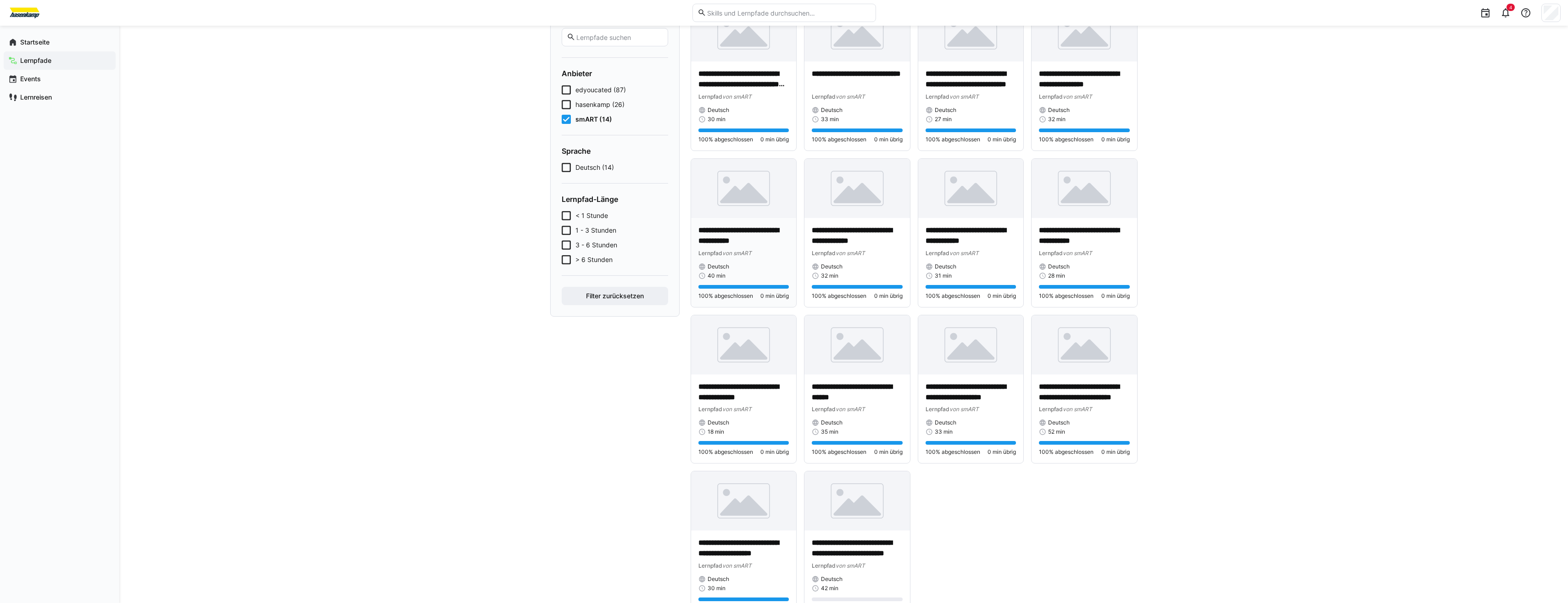
scroll to position [134, 0]
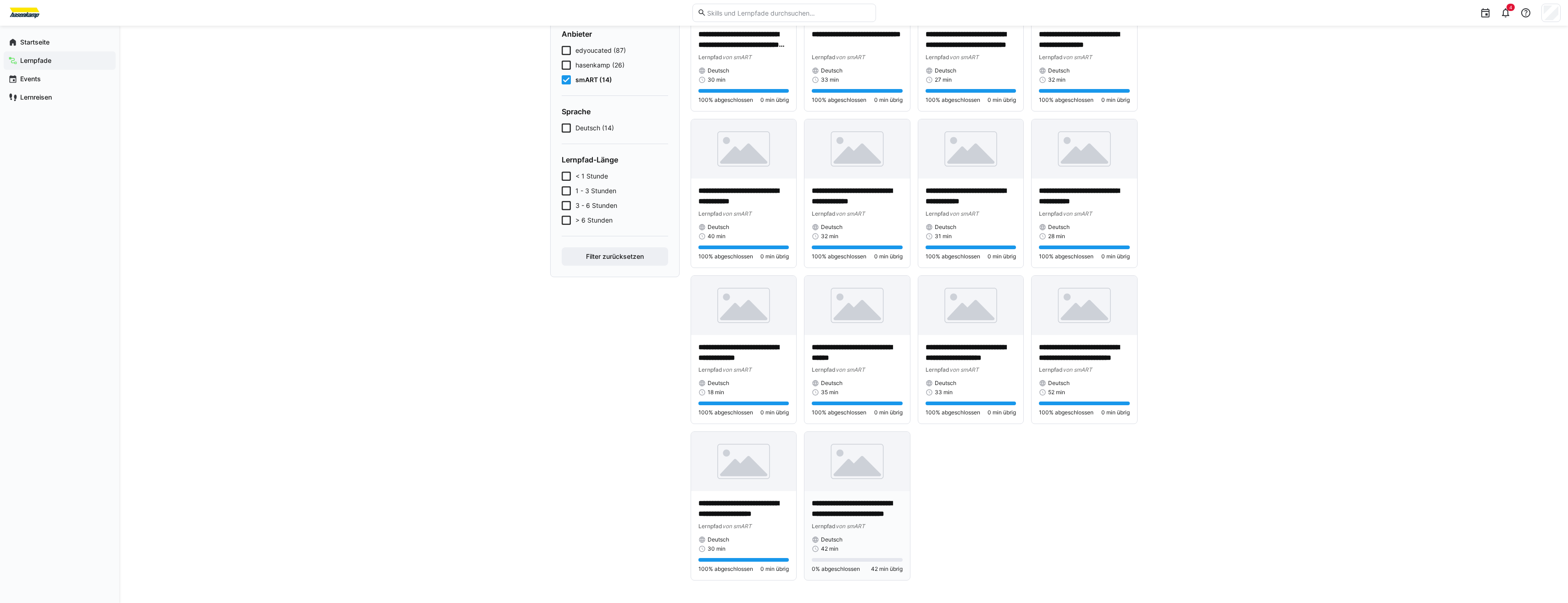
click at [845, 486] on img at bounding box center [857, 461] width 105 height 59
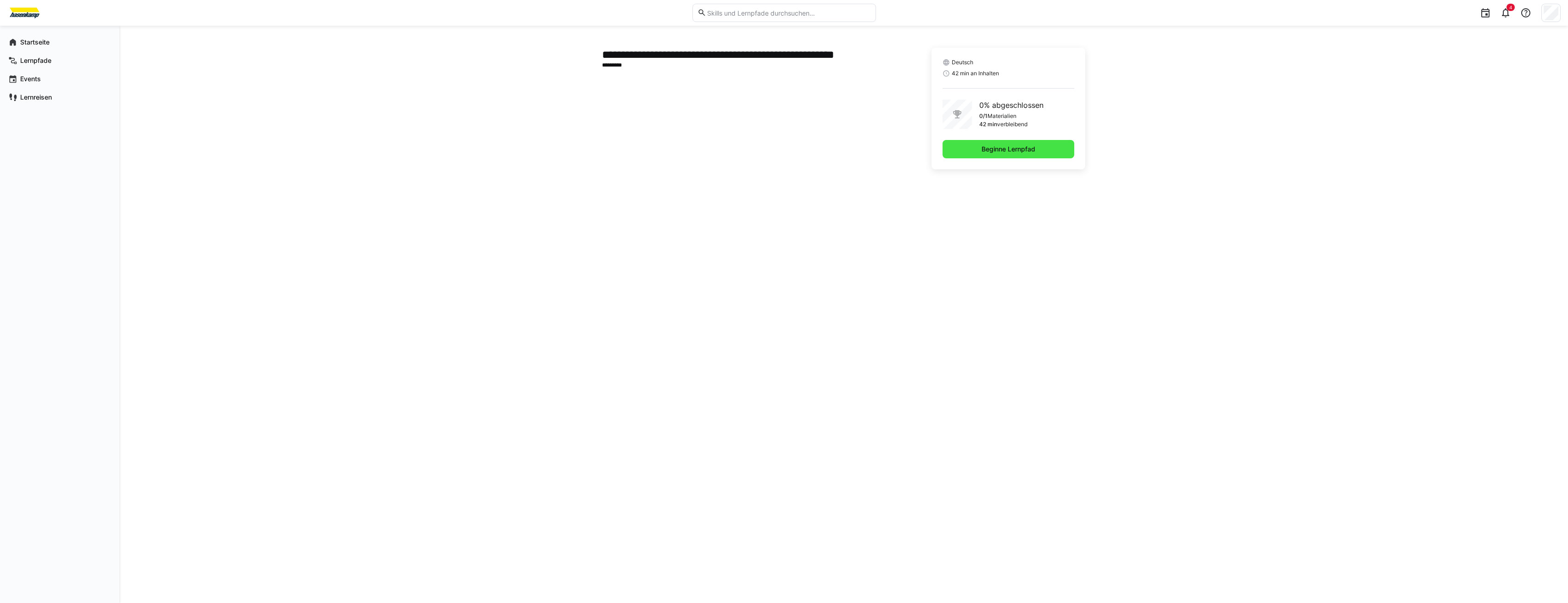
click at [1018, 147] on span "Beginne Lernpfad" at bounding box center [1008, 148] width 56 height 9
